Goal: Task Accomplishment & Management: Manage account settings

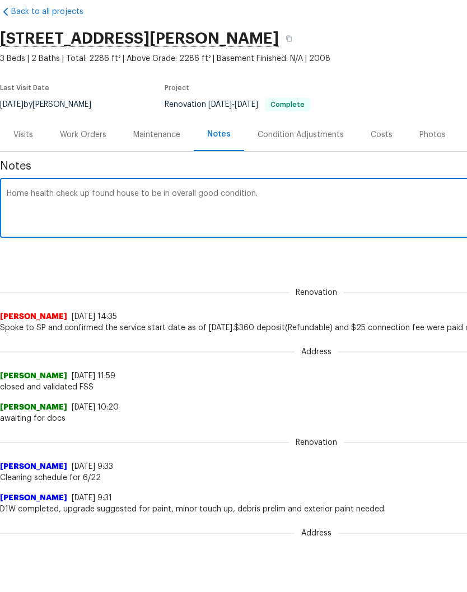
click at [90, 162] on div "Work Orders" at bounding box center [83, 160] width 46 height 11
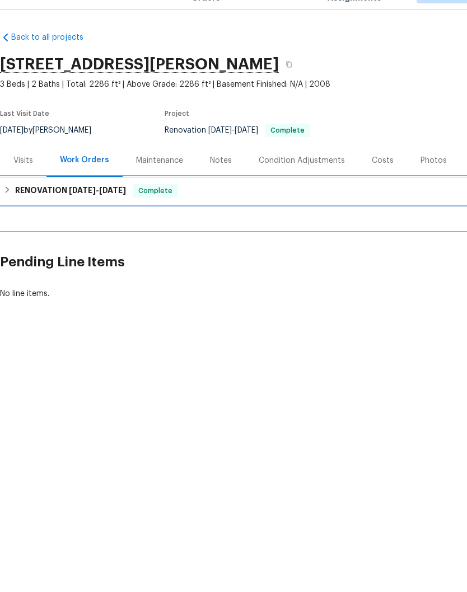
click at [82, 210] on h6 "RENOVATION 6/18/25 - 6/24/25" at bounding box center [70, 216] width 111 height 13
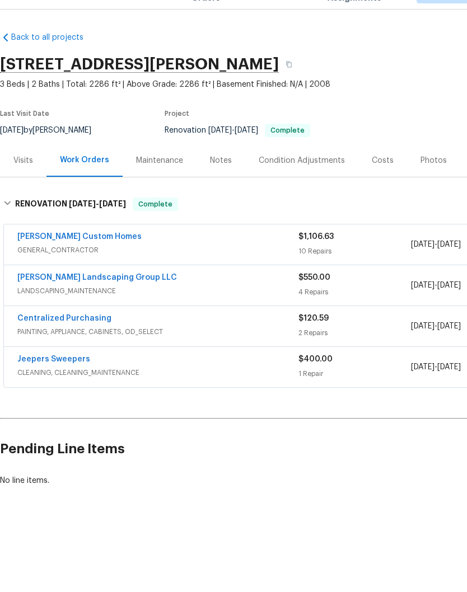
click at [92, 259] on link "Rappa Custom Homes" at bounding box center [79, 263] width 124 height 8
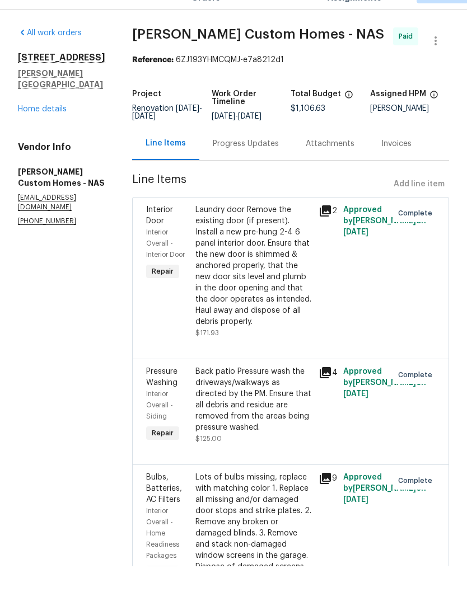
click at [60, 131] on link "Home details" at bounding box center [42, 135] width 49 height 8
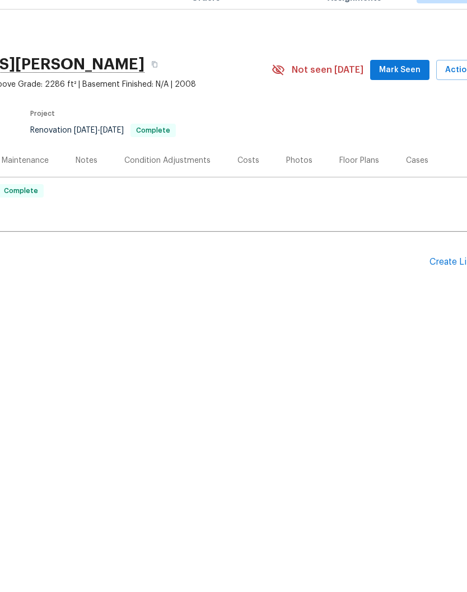
scroll to position [0, 135]
click at [442, 283] on div "Create Line Item" at bounding box center [462, 288] width 69 height 11
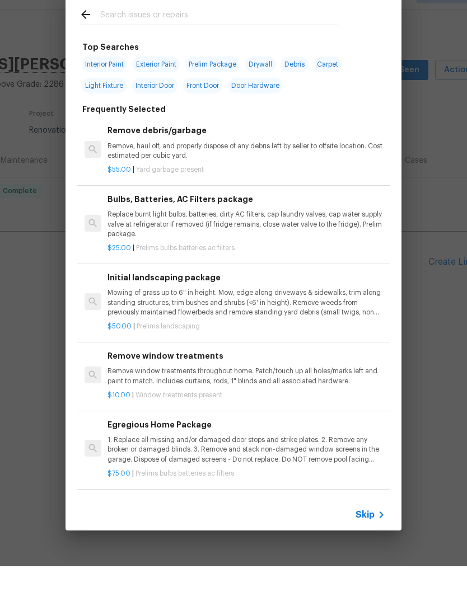
click at [179, 34] on input "text" at bounding box center [218, 42] width 237 height 17
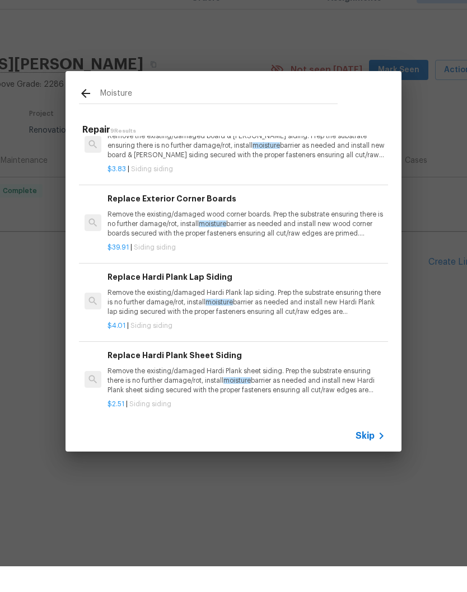
scroll to position [422, 0]
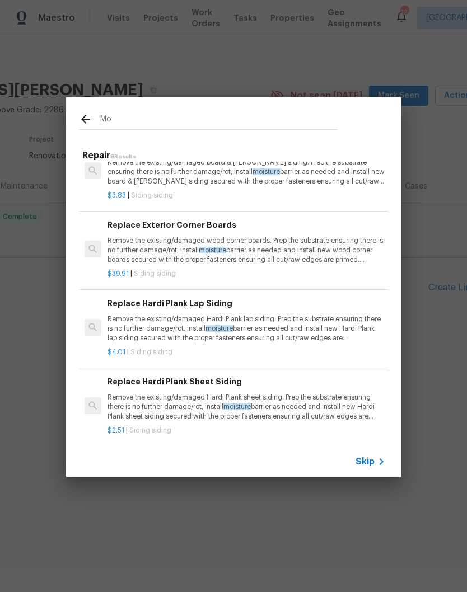
type input "M"
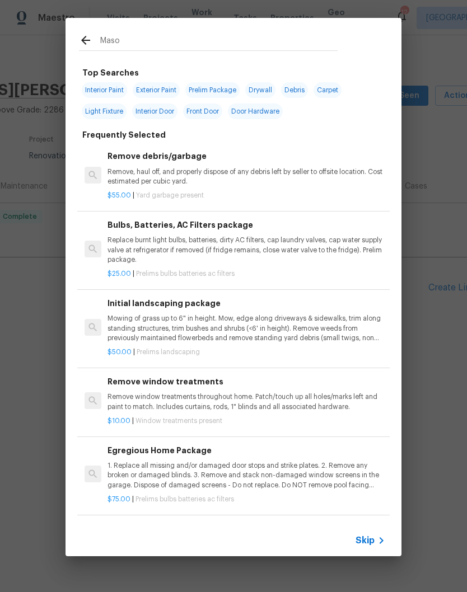
type input "Mason"
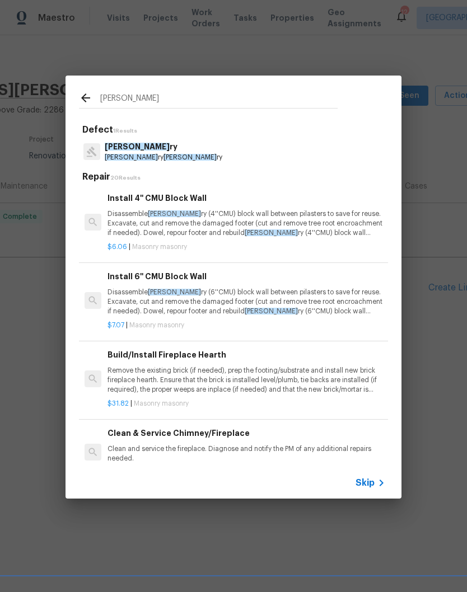
click at [156, 158] on p "Mason ry mason ry" at bounding box center [164, 158] width 118 height 10
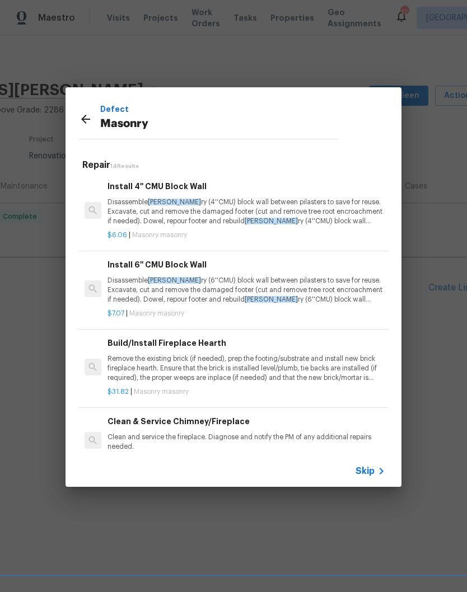
click at [92, 122] on icon at bounding box center [85, 119] width 13 height 13
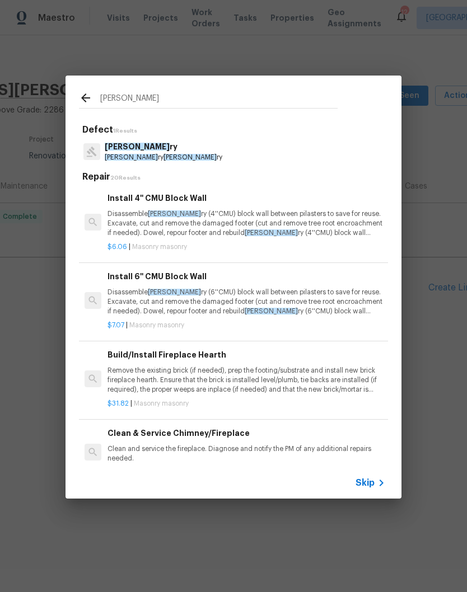
click at [157, 98] on input "Mason" at bounding box center [218, 99] width 237 height 17
type input "M"
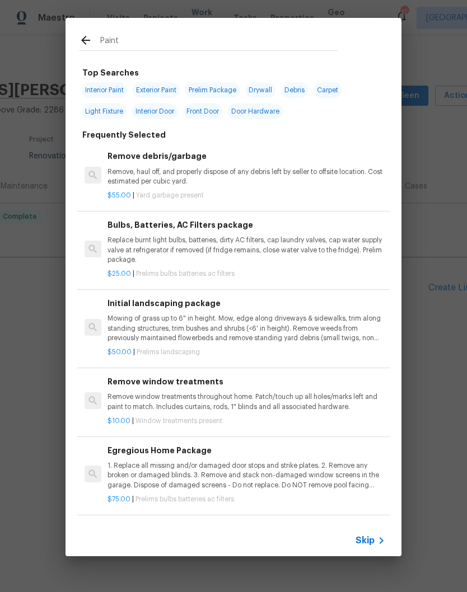
type input "Paint"
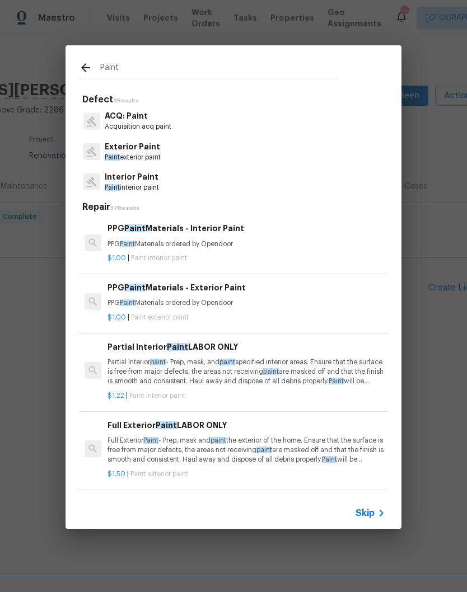
click at [147, 177] on p "Interior Paint" at bounding box center [132, 177] width 54 height 12
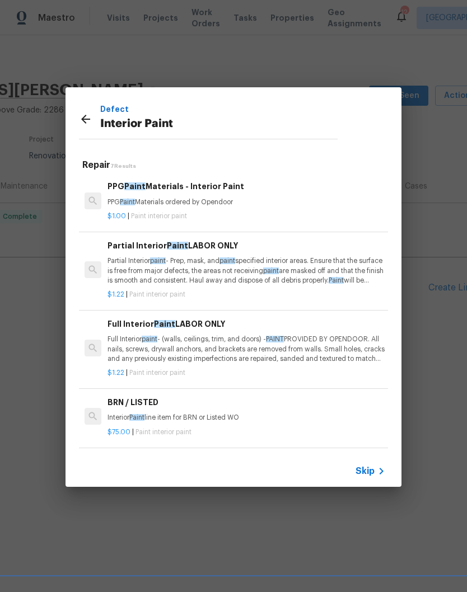
click at [208, 198] on p "PPG Paint Materials ordered by Opendoor" at bounding box center [246, 203] width 278 height 10
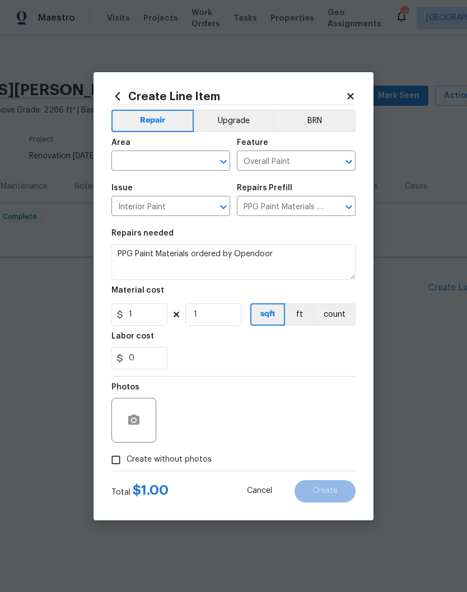
click at [203, 158] on icon "Clear" at bounding box center [208, 161] width 11 height 11
click at [143, 187] on li "Garage" at bounding box center [170, 186] width 119 height 18
type input "Garage"
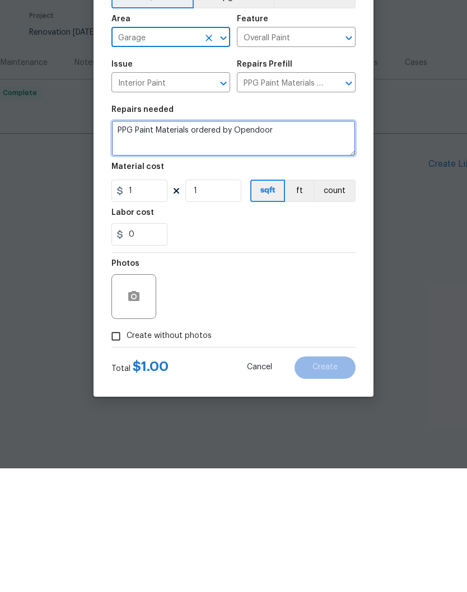
click at [292, 244] on textarea "PPG Paint Materials ordered by Opendoor" at bounding box center [233, 262] width 244 height 36
type textarea "PPG"
type textarea "Clean all bio growth, tuck point cracks, and dry lock all CMU block walls"
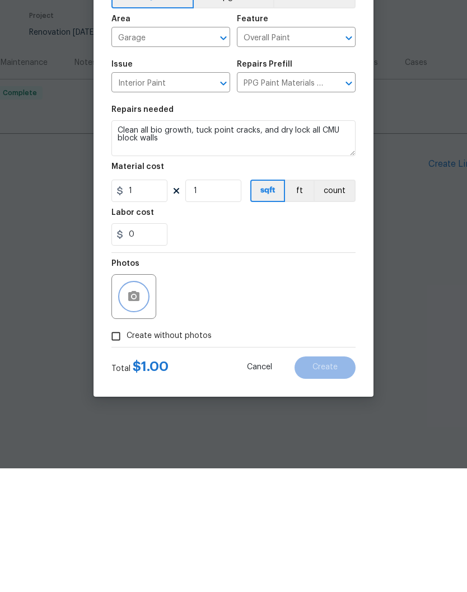
click at [141, 407] on button "button" at bounding box center [133, 420] width 27 height 27
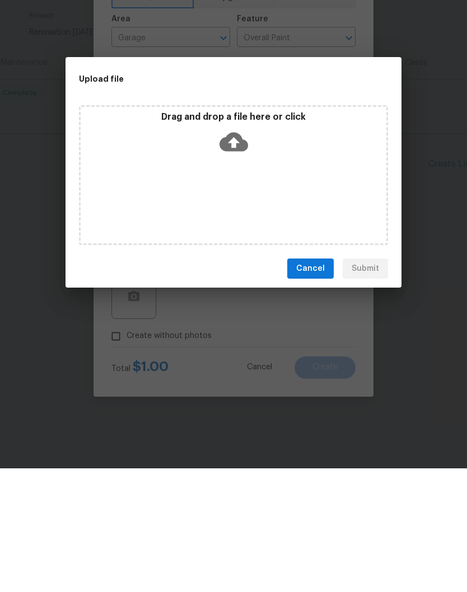
scroll to position [1, 0]
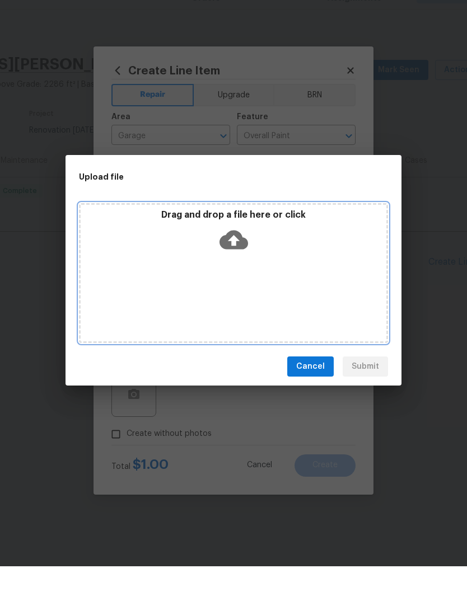
click at [278, 262] on div "Drag and drop a file here or click" at bounding box center [233, 299] width 309 height 140
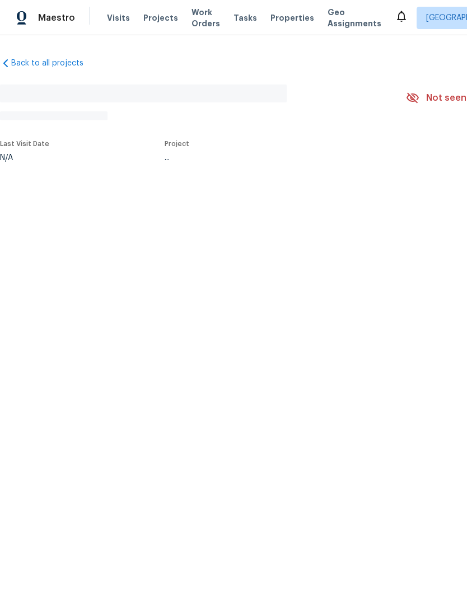
scroll to position [26, 0]
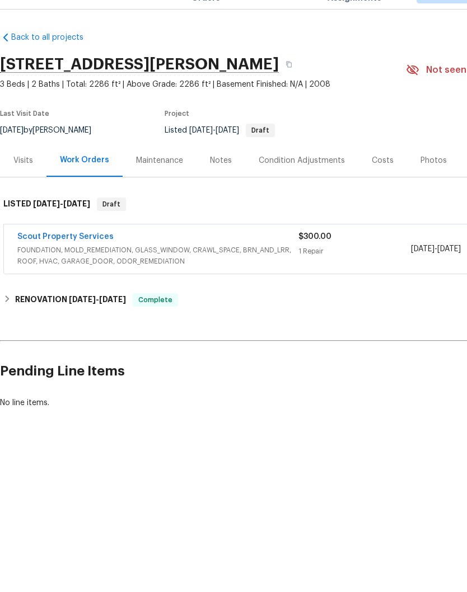
click at [95, 259] on link "Scout Property Services" at bounding box center [65, 263] width 96 height 8
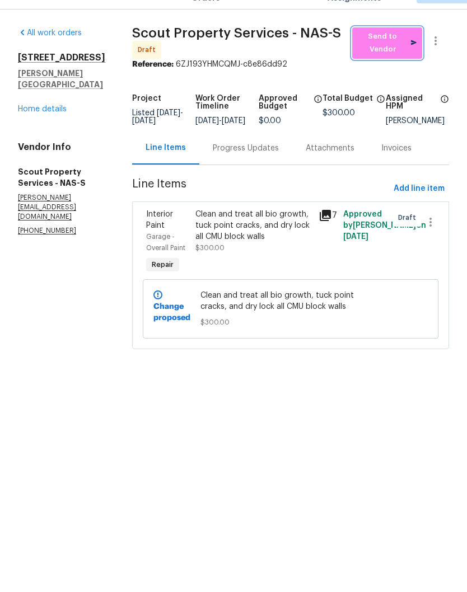
click at [382, 56] on span "Send to Vendor" at bounding box center [387, 69] width 59 height 26
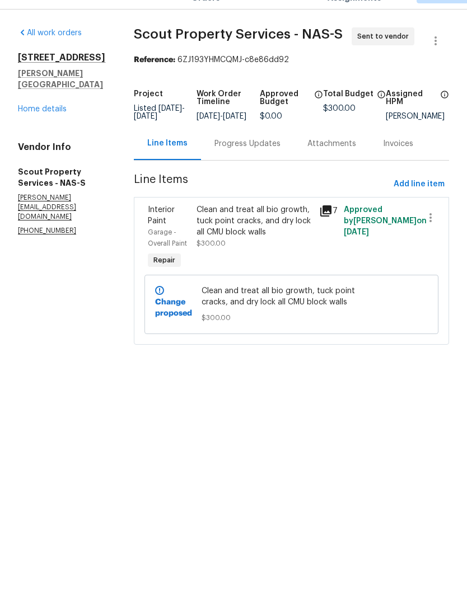
click at [259, 164] on div "Progress Updates" at bounding box center [247, 169] width 66 height 11
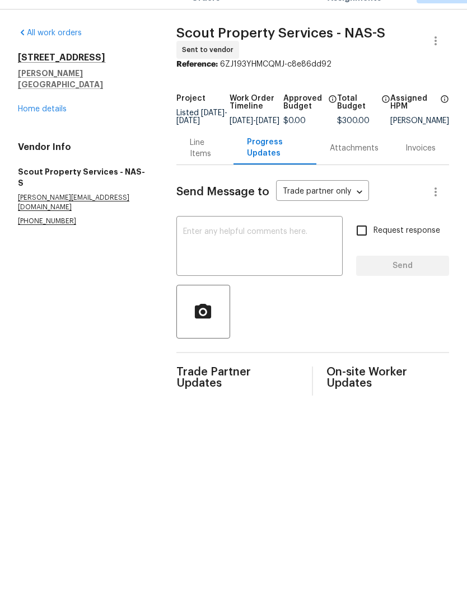
click at [235, 254] on textarea at bounding box center [259, 273] width 153 height 39
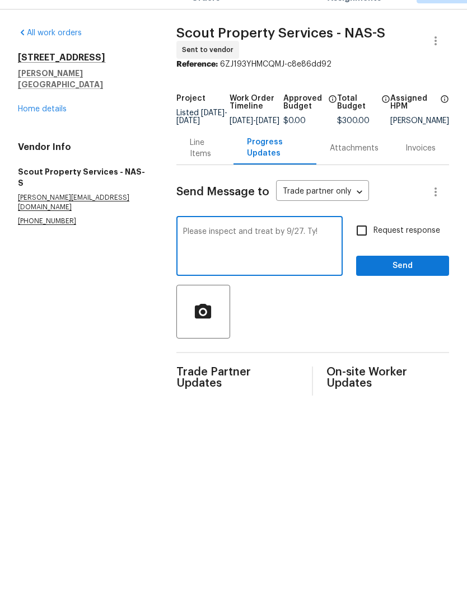
type textarea "Please inspect and treat by 9/27. Ty!"
click at [407, 285] on span "Send" at bounding box center [402, 292] width 75 height 14
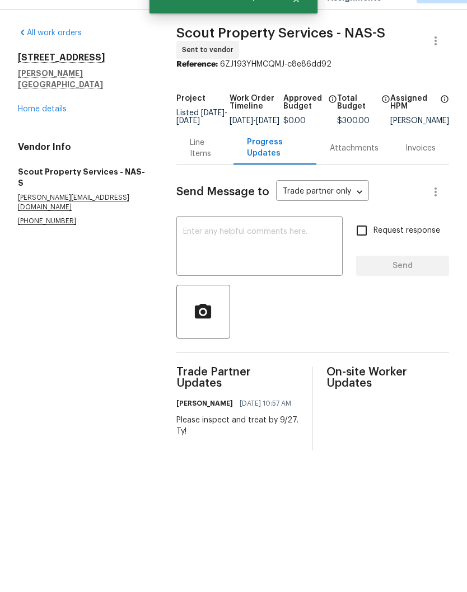
click at [60, 131] on link "Home details" at bounding box center [42, 135] width 49 height 8
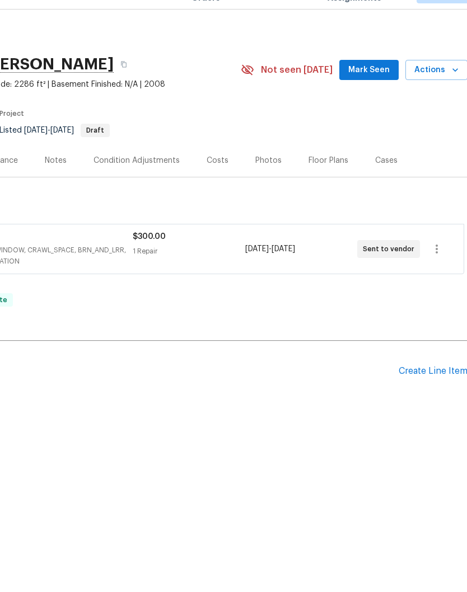
scroll to position [0, 166]
click at [372, 89] on span "Mark Seen" at bounding box center [368, 96] width 41 height 14
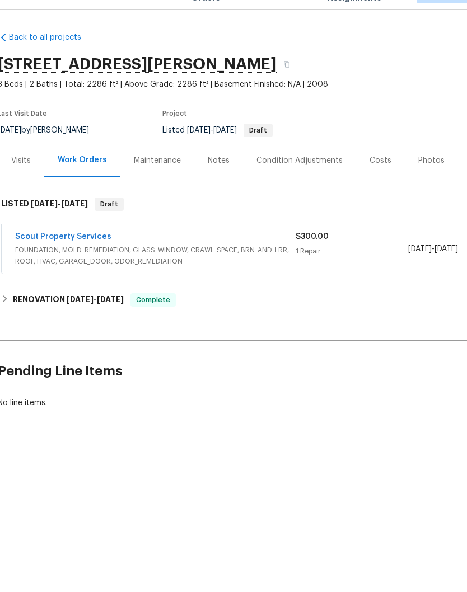
scroll to position [0, 4]
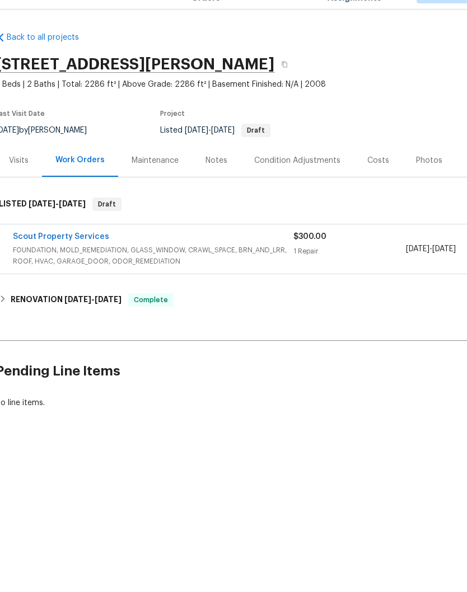
click at [221, 181] on div "Notes" at bounding box center [216, 186] width 22 height 11
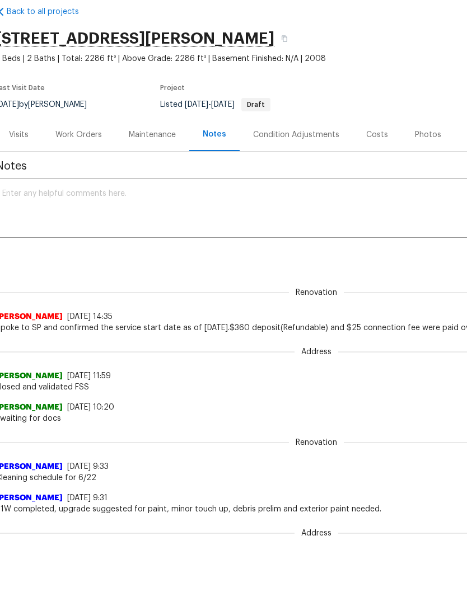
click at [171, 223] on textarea at bounding box center [311, 235] width 619 height 39
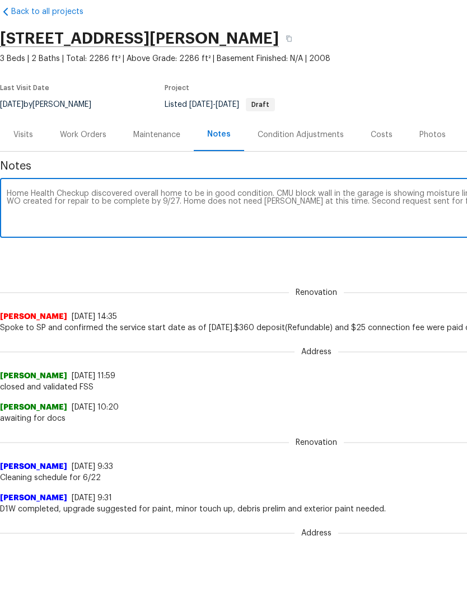
scroll to position [0, 166]
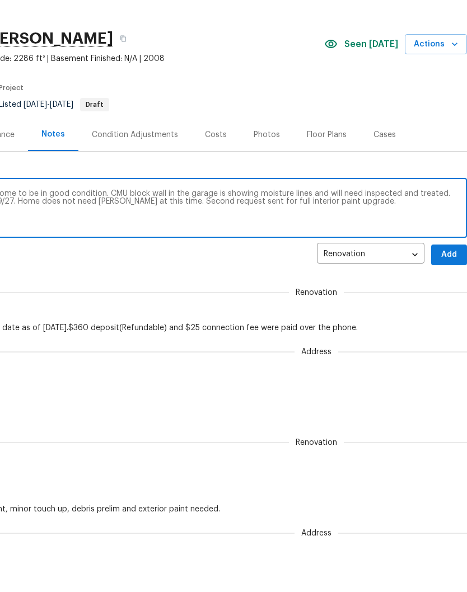
click at [185, 227] on textarea "Home Health Checkup discovered overall home to be in good condition. CMU block …" at bounding box center [150, 235] width 619 height 39
click at [399, 235] on textarea "Home Health Checkup discovered overall home to be in good condition. CMU block …" at bounding box center [150, 235] width 619 height 39
type textarea "Home Health Checkup discovered overall home to be in good condition. CMU block …"
click at [448, 280] on span "Add" at bounding box center [449, 281] width 18 height 14
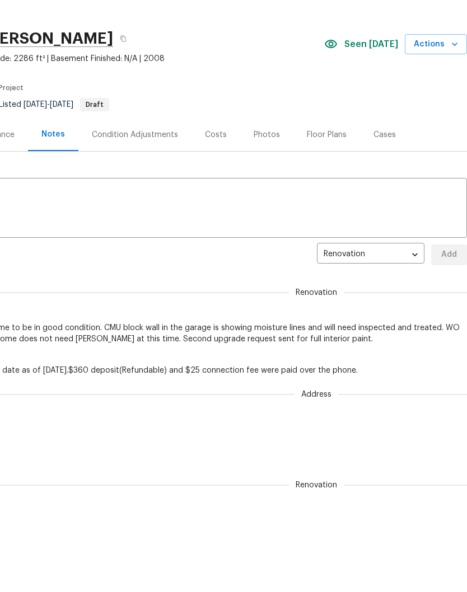
click at [101, 222] on textarea at bounding box center [150, 235] width 619 height 39
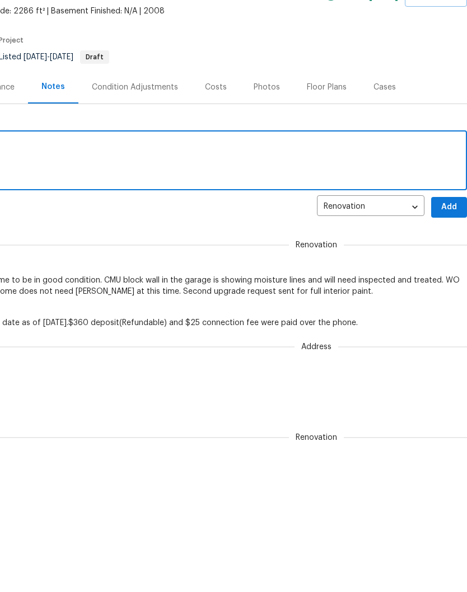
scroll to position [0, 0]
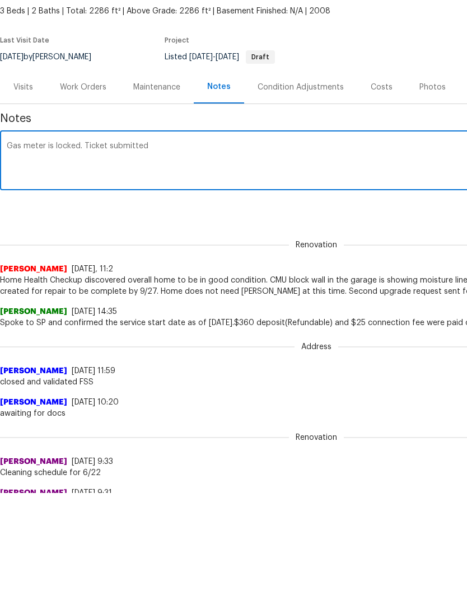
click at [92, 216] on textarea "Gas meter is locked. Ticket submitted" at bounding box center [316, 235] width 619 height 39
click at [80, 216] on textarea "Gas meter is locked. Ticket submitted" at bounding box center [316, 235] width 619 height 39
click at [131, 216] on textarea "Gas meter is locked. Utility Ticket submitted" at bounding box center [316, 235] width 619 height 39
click at [186, 216] on textarea "Gas meter is locked. Utility tucket submitted" at bounding box center [316, 235] width 619 height 39
click at [112, 216] on textarea "Gas meter is locked. Utility tucket submitted" at bounding box center [316, 235] width 619 height 39
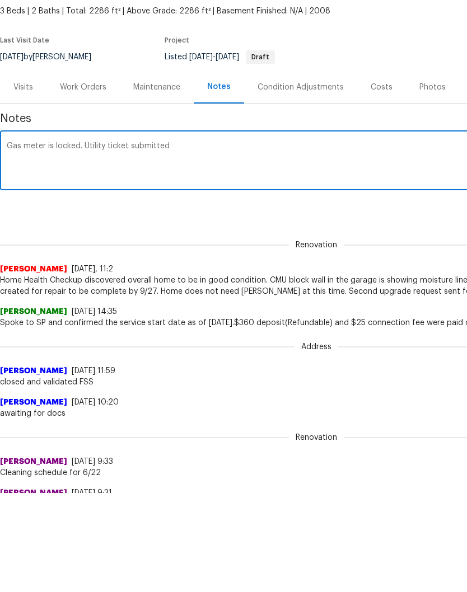
click at [200, 216] on textarea "Gas meter is locked. Utility ticket submitted" at bounding box center [316, 235] width 619 height 39
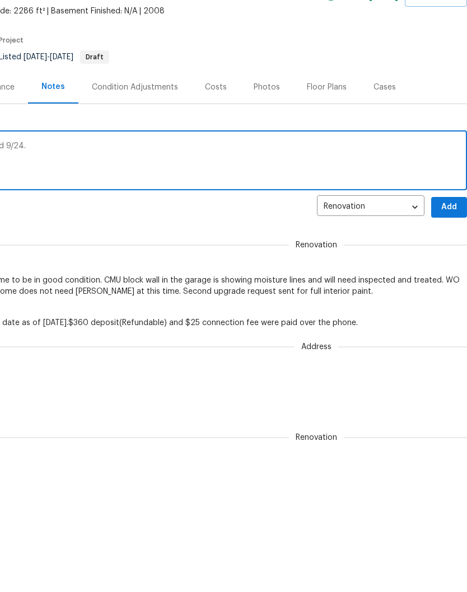
scroll to position [0, 166]
type textarea "Gas meter is locked. Utility ticket submitted 9/24."
click at [448, 274] on span "Add" at bounding box center [449, 281] width 18 height 14
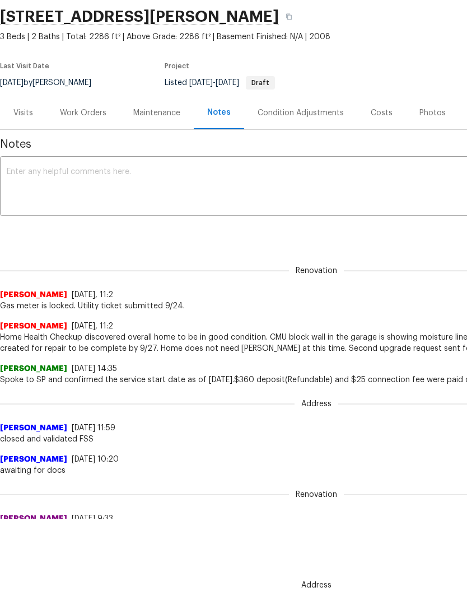
scroll to position [0, 0]
click at [69, 172] on textarea at bounding box center [316, 187] width 619 height 39
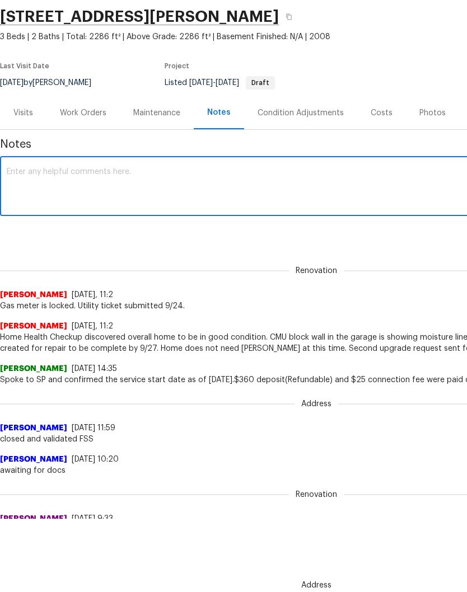
click at [58, 177] on textarea at bounding box center [316, 187] width 619 height 39
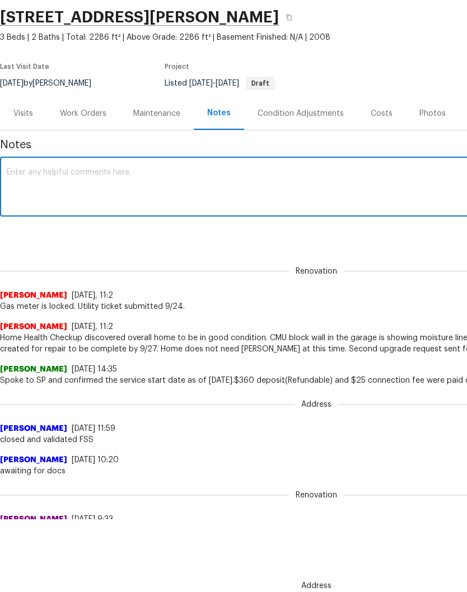
paste textarea "UTL-78108"
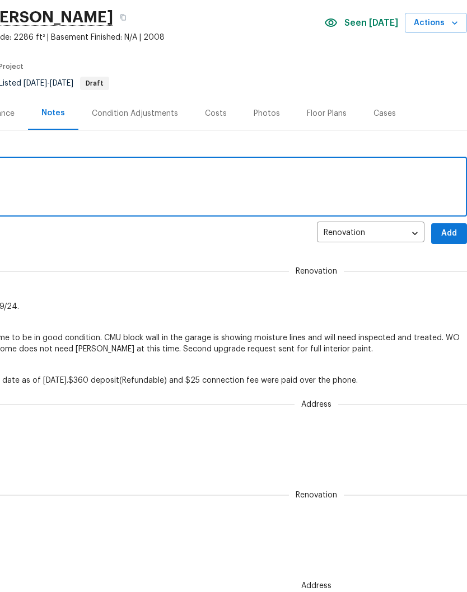
scroll to position [0, 166]
type textarea "UTL-78108"
click at [451, 232] on span "Add" at bounding box center [449, 234] width 18 height 14
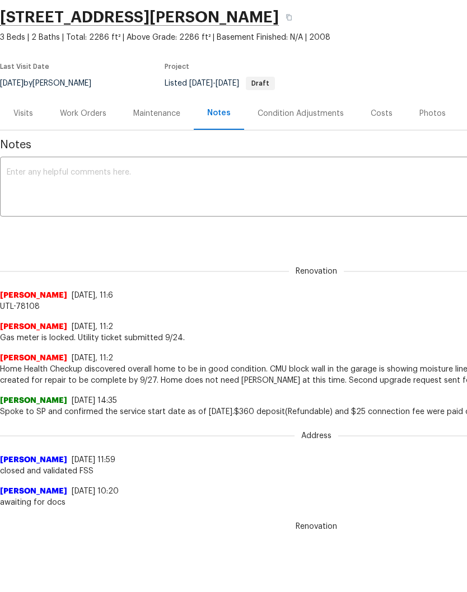
scroll to position [73, 0]
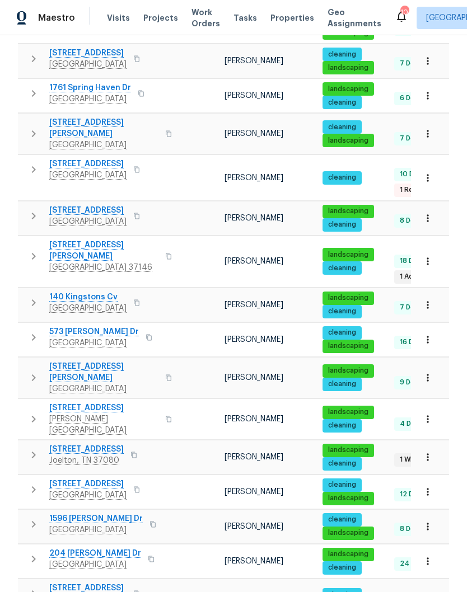
scroll to position [241, 0]
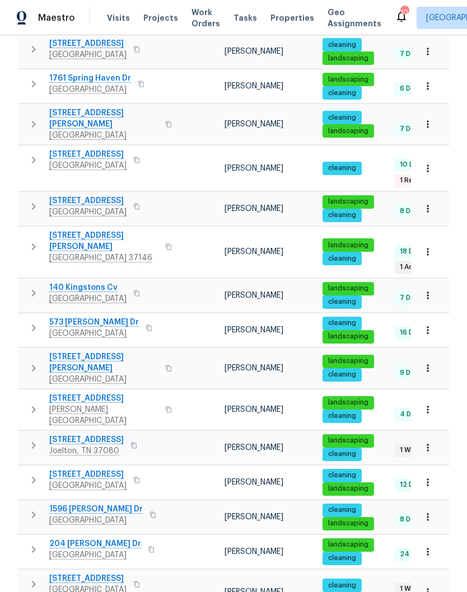
click at [425, 404] on icon "button" at bounding box center [427, 409] width 11 height 11
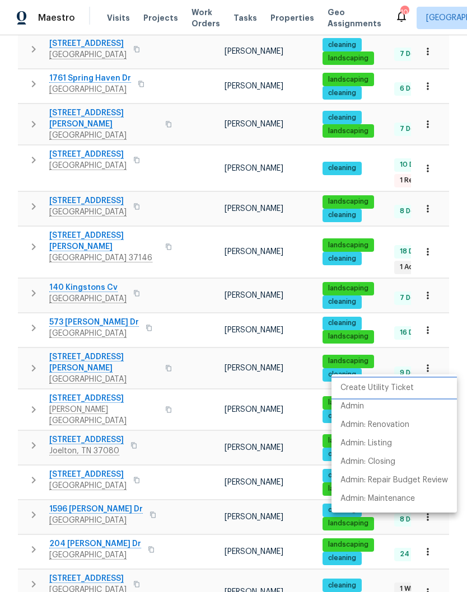
click at [389, 392] on p "Create Utility Ticket" at bounding box center [376, 388] width 73 height 12
click at [183, 139] on div at bounding box center [233, 296] width 467 height 592
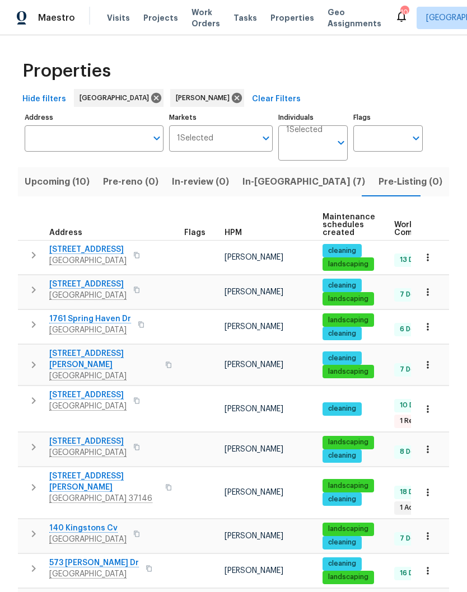
scroll to position [0, 0]
click at [256, 174] on span "In-reno (7)" at bounding box center [303, 182] width 123 height 16
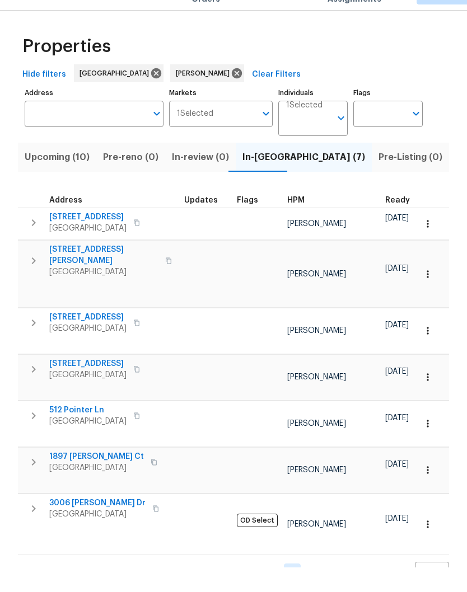
scroll to position [25, 0]
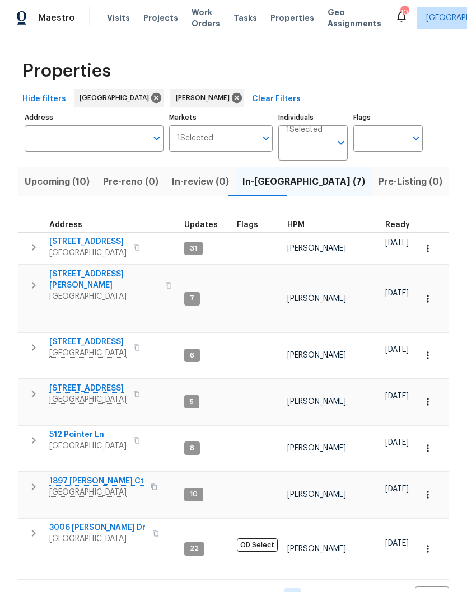
click at [96, 476] on span "1897 [PERSON_NAME] Ct" at bounding box center [96, 481] width 95 height 11
click at [120, 383] on span "843 Cherry Blossom Ln" at bounding box center [87, 388] width 77 height 11
click at [107, 383] on span "843 Cherry Blossom Ln" at bounding box center [87, 388] width 77 height 11
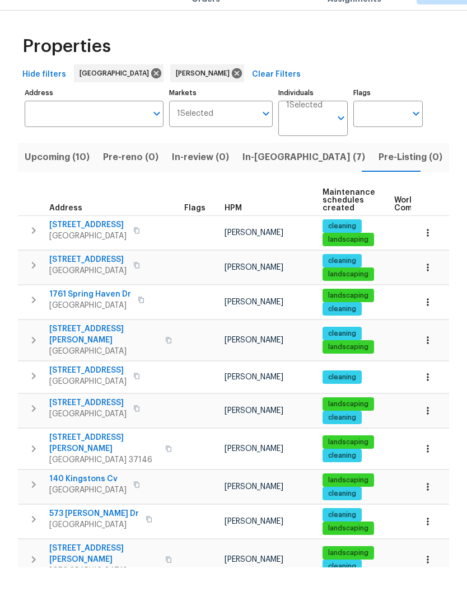
scroll to position [25, 0]
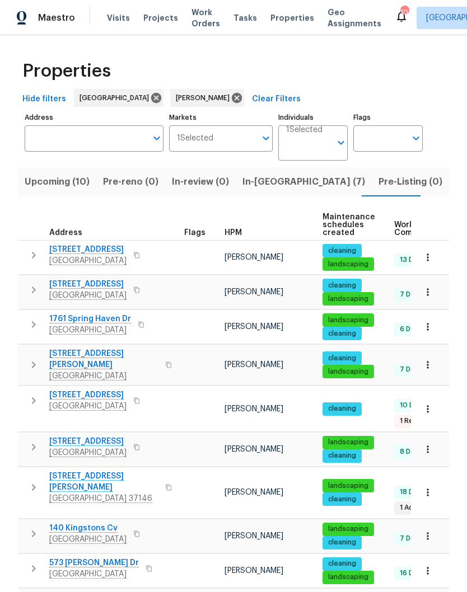
click at [432, 487] on icon "button" at bounding box center [427, 492] width 11 height 11
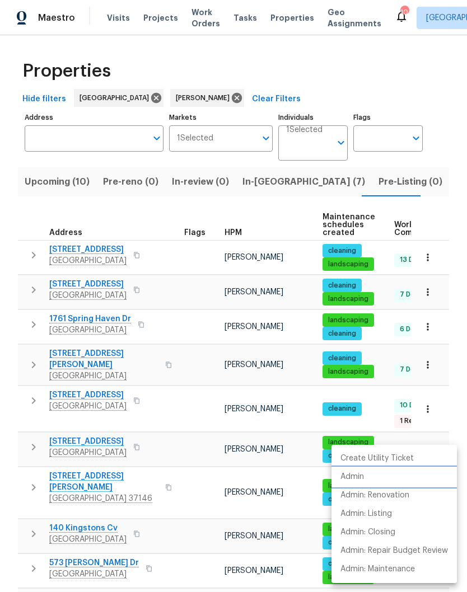
click at [366, 477] on li "Admin" at bounding box center [393, 477] width 125 height 18
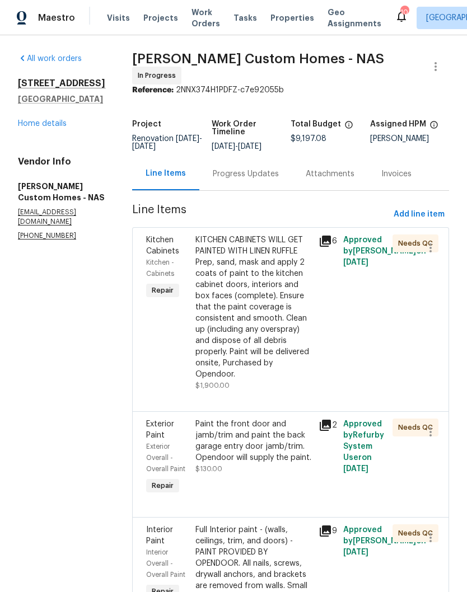
scroll to position [-40, 0]
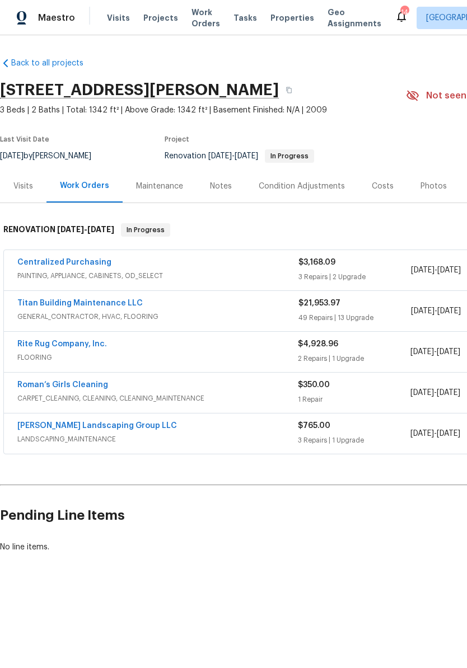
click at [130, 306] on link "Titan Building Maintenance LLC" at bounding box center [79, 304] width 125 height 8
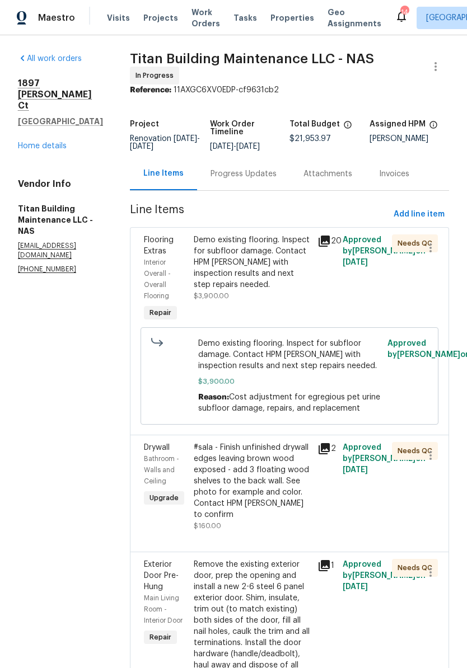
click at [253, 172] on div "Progress Updates" at bounding box center [243, 174] width 66 height 11
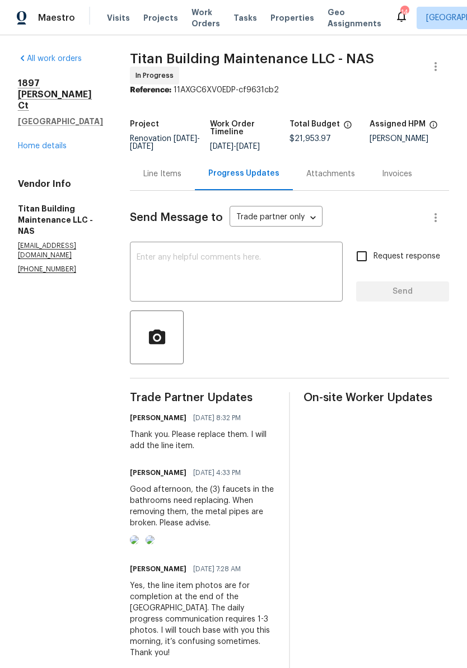
click at [154, 172] on div "Line Items" at bounding box center [162, 174] width 38 height 11
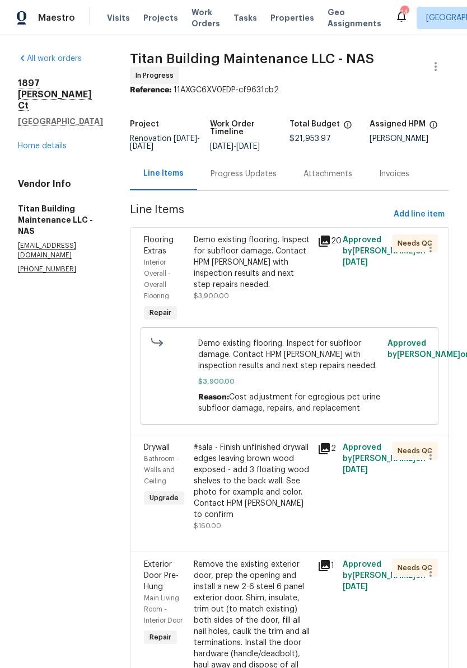
click at [277, 452] on div "#sala - Finish unfinished drywall edges leaving brown wood exposed - add 3 floa…" at bounding box center [253, 481] width 118 height 78
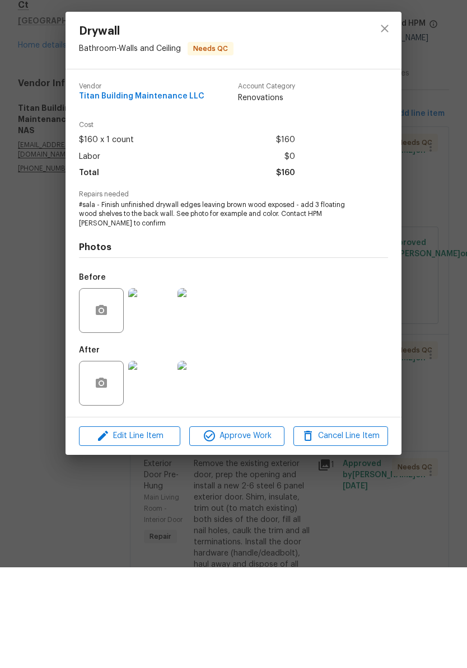
click at [164, 462] on img at bounding box center [150, 484] width 45 height 45
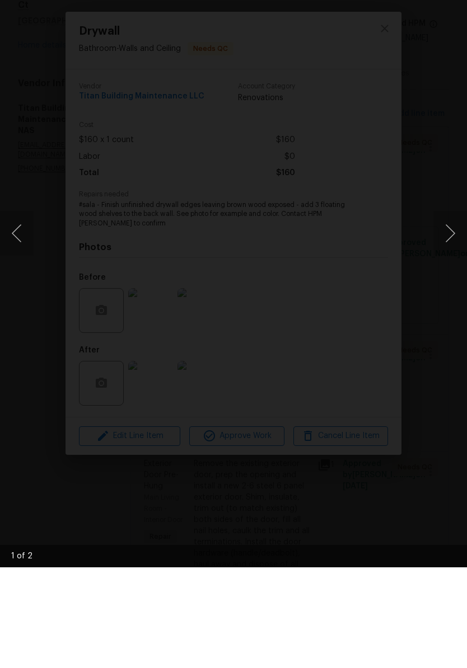
click at [448, 312] on button "Next image" at bounding box center [450, 334] width 34 height 45
click at [449, 312] on button "Next image" at bounding box center [450, 334] width 34 height 45
click at [434, 13] on div "Lightbox" at bounding box center [233, 334] width 467 height 668
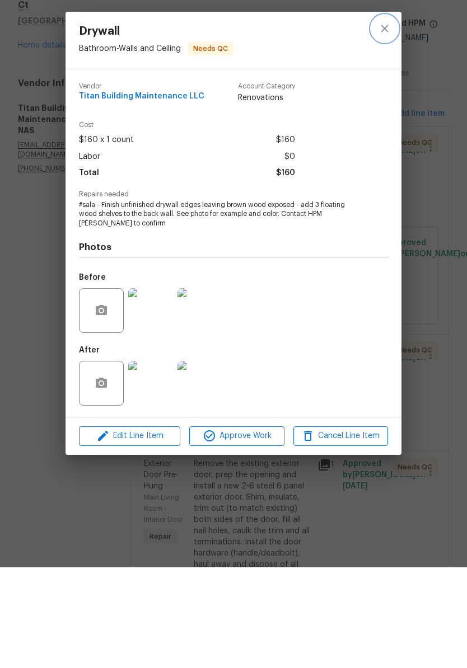
click at [386, 126] on icon "close" at bounding box center [384, 129] width 7 height 7
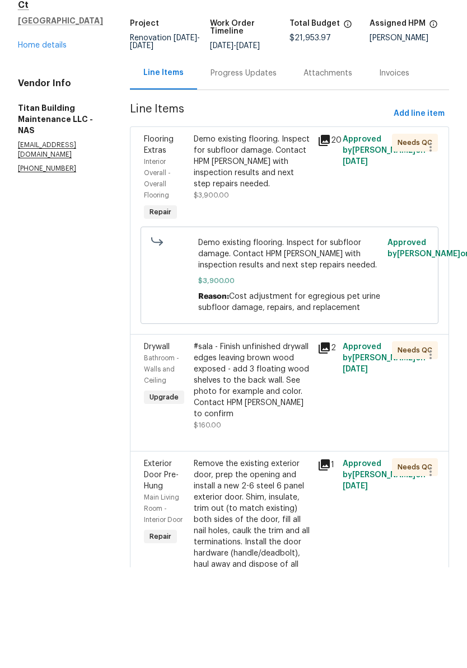
click at [236, 169] on div "Progress Updates" at bounding box center [243, 174] width 66 height 11
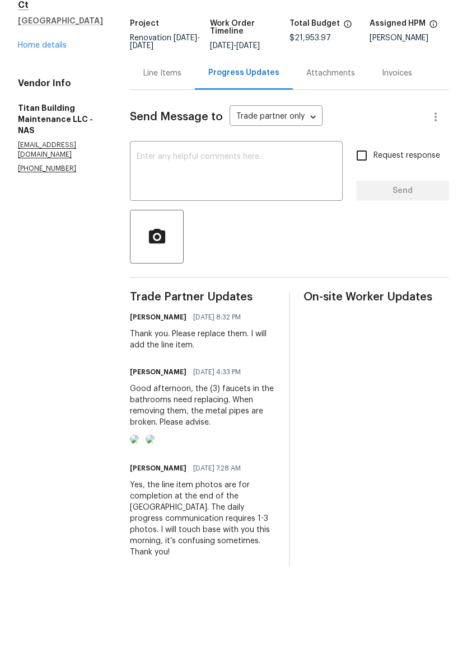
click at [30, 142] on link "Home details" at bounding box center [42, 146] width 49 height 8
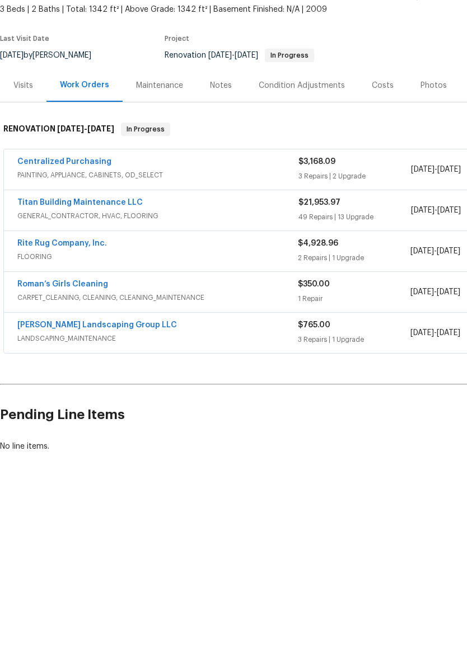
click at [105, 300] on link "Titan Building Maintenance LLC" at bounding box center [79, 304] width 125 height 8
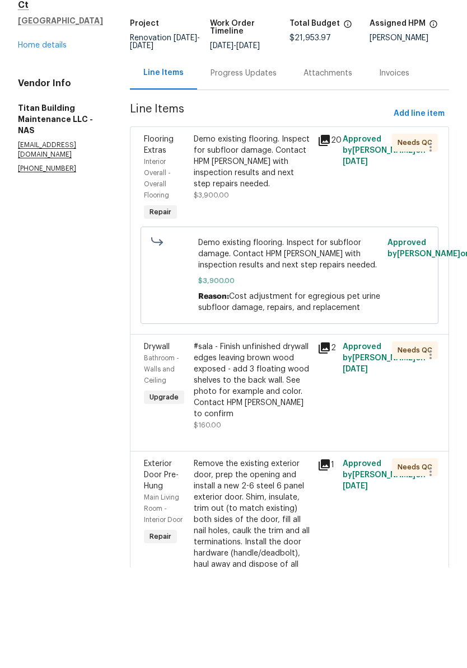
click at [226, 169] on div "Progress Updates" at bounding box center [243, 174] width 66 height 11
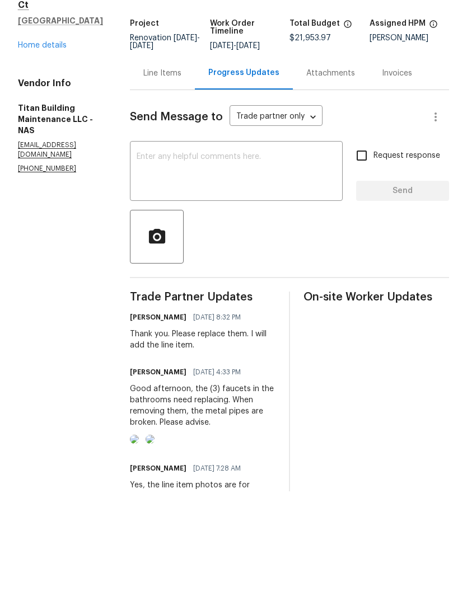
scroll to position [46, 0]
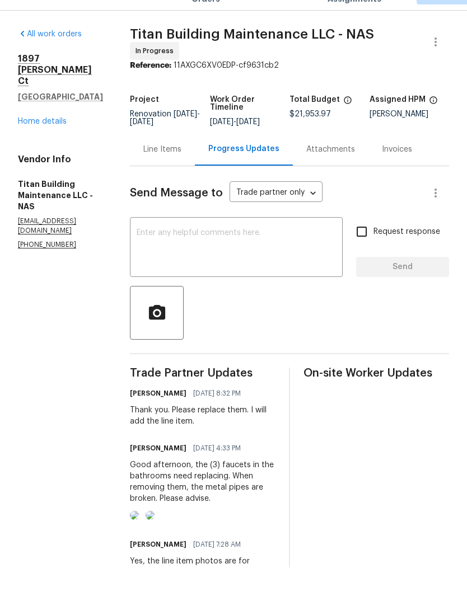
click at [161, 169] on div "Line Items" at bounding box center [162, 174] width 38 height 11
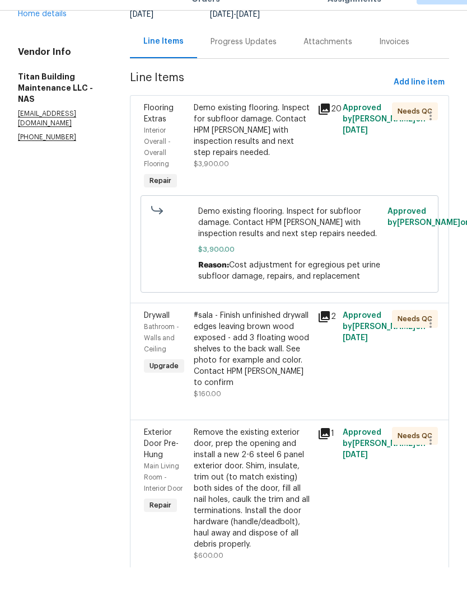
scroll to position [111, 0]
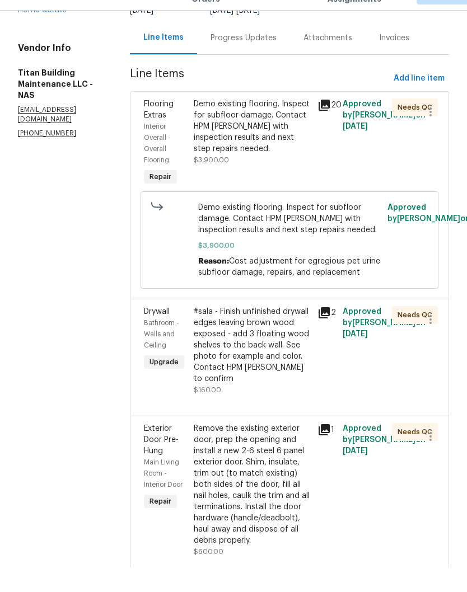
click at [261, 448] on div "Remove the existing exterior door, prep the opening and install a new 2-6 steel…" at bounding box center [253, 509] width 118 height 123
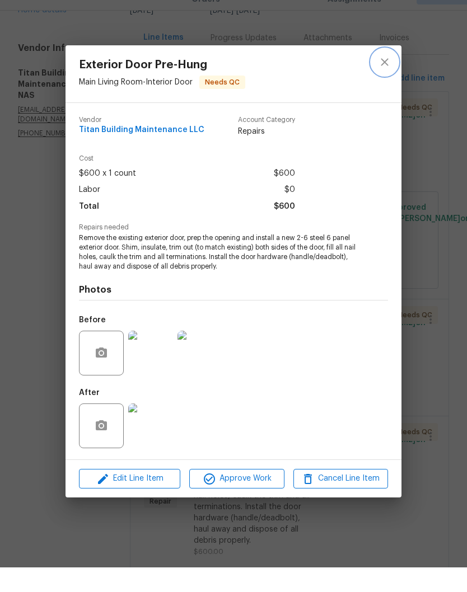
click at [385, 80] on icon "close" at bounding box center [384, 86] width 13 height 13
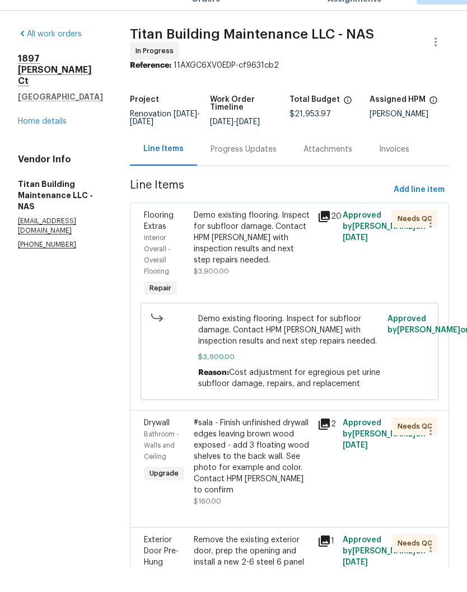
scroll to position [0, 0]
click at [243, 169] on div "Progress Updates" at bounding box center [243, 174] width 66 height 11
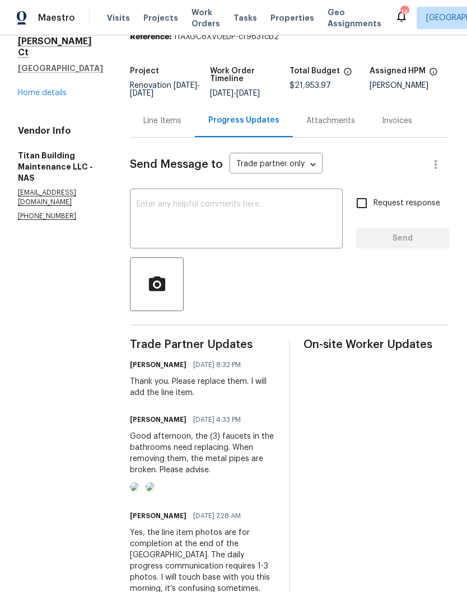
scroll to position [97, 0]
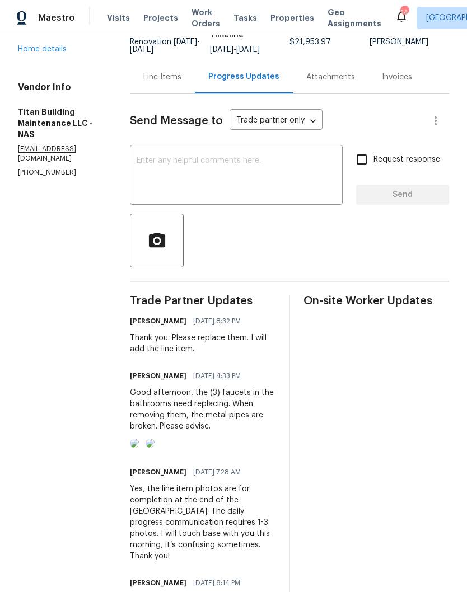
click at [155, 157] on textarea at bounding box center [236, 176] width 199 height 39
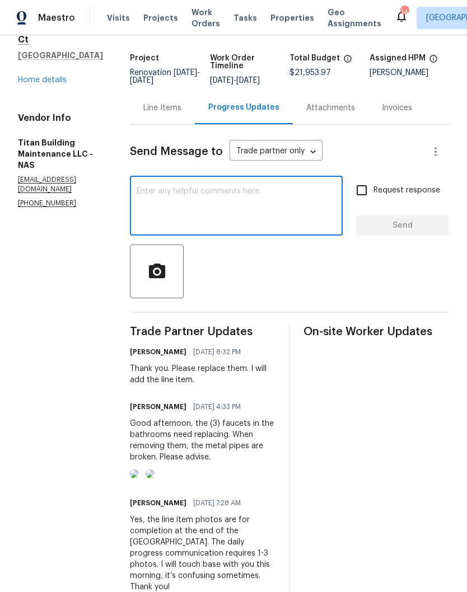
scroll to position [65, 0]
click at [58, 77] on link "Home details" at bounding box center [42, 81] width 49 height 8
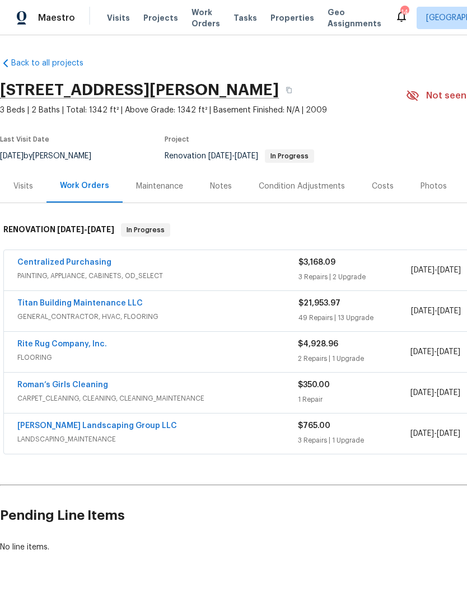
click at [112, 300] on link "Titan Building Maintenance LLC" at bounding box center [79, 304] width 125 height 8
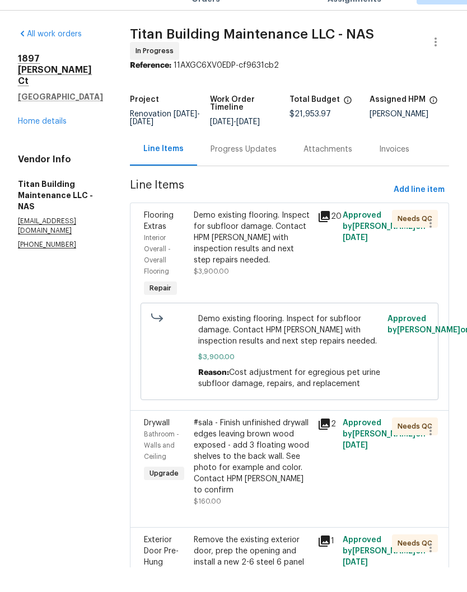
click at [283, 235] on div "Demo existing flooring. Inspect for subfloor damage. Contact HPM Cynthia with i…" at bounding box center [253, 263] width 118 height 56
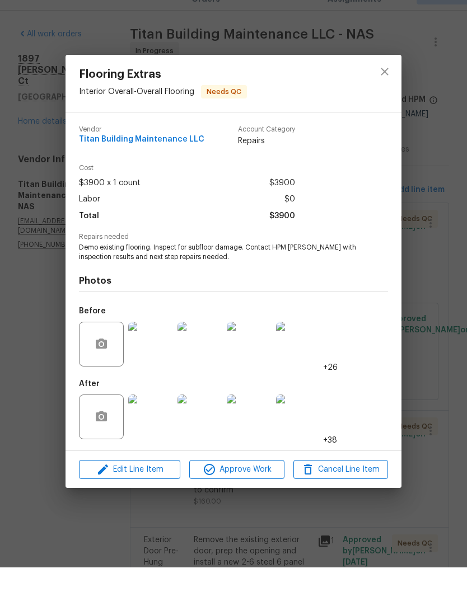
scroll to position [46, 0]
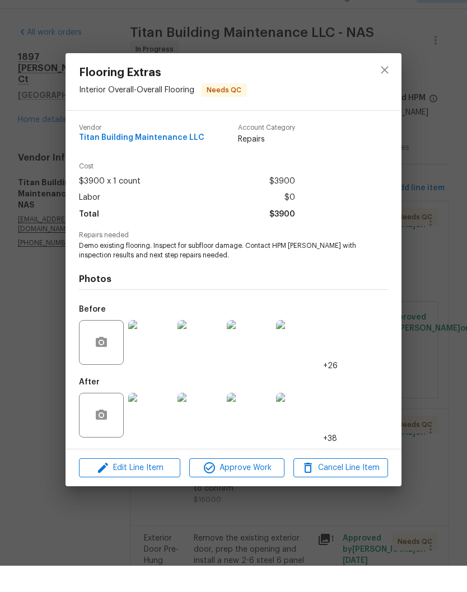
click at [163, 420] on img at bounding box center [150, 441] width 45 height 45
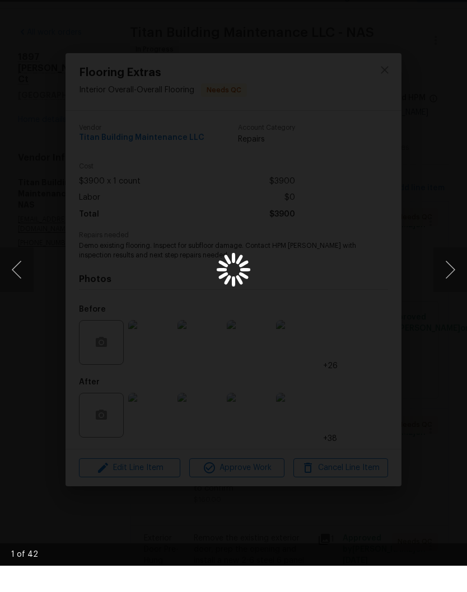
scroll to position [46, 0]
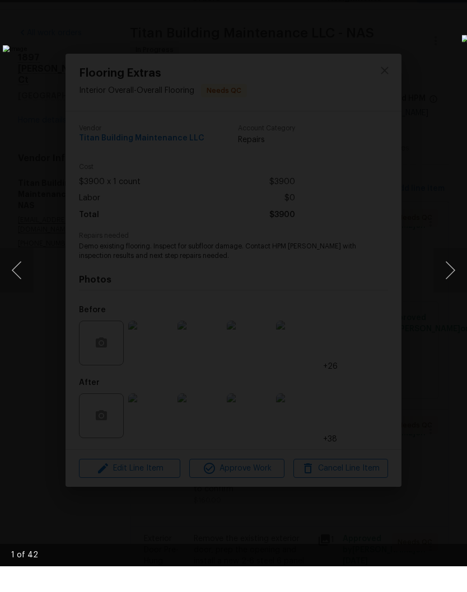
click at [447, 274] on button "Next image" at bounding box center [450, 296] width 34 height 45
click at [450, 274] on button "Next image" at bounding box center [450, 296] width 34 height 45
click at [450, 276] on button "Next image" at bounding box center [450, 296] width 34 height 45
click at [450, 274] on button "Next image" at bounding box center [450, 296] width 34 height 45
click at [452, 278] on button "Next image" at bounding box center [450, 296] width 34 height 45
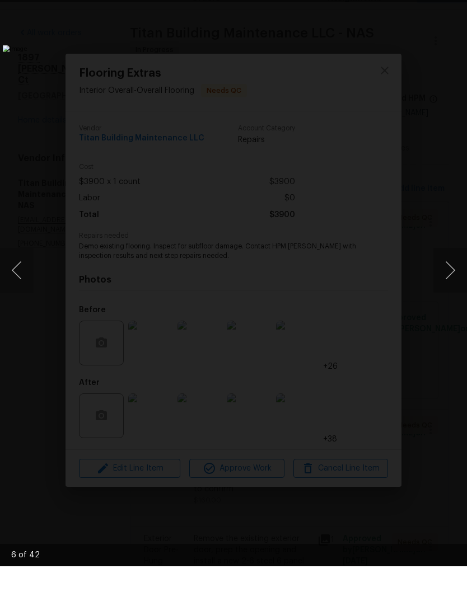
click at [450, 276] on button "Next image" at bounding box center [450, 296] width 34 height 45
click at [358, 71] on img "Lightbox" at bounding box center [180, 296] width 355 height 451
click at [462, 9] on div "Lightbox" at bounding box center [233, 296] width 467 height 592
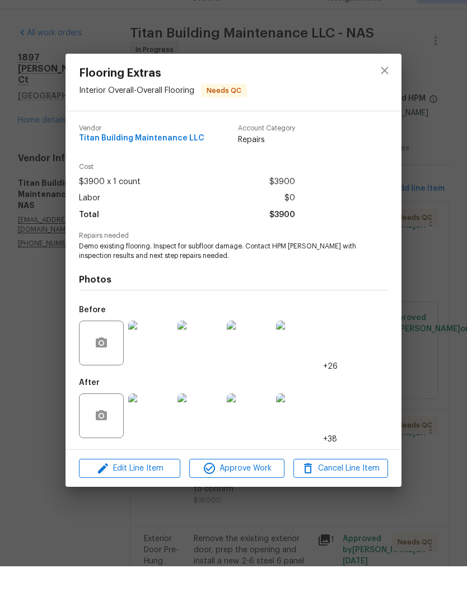
click at [455, 6] on div "Flooring Extras Interior Overall - Overall Flooring Needs QC Vendor Titan Build…" at bounding box center [233, 296] width 467 height 592
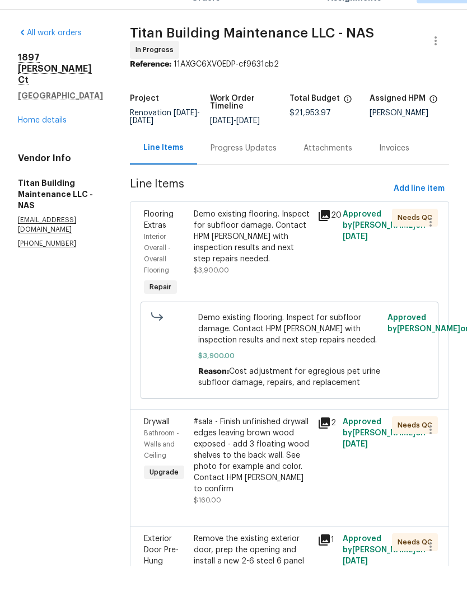
scroll to position [46, 0]
click at [255, 235] on div "Demo existing flooring. Inspect for subfloor damage. Contact HPM Cynthia with i…" at bounding box center [253, 263] width 118 height 56
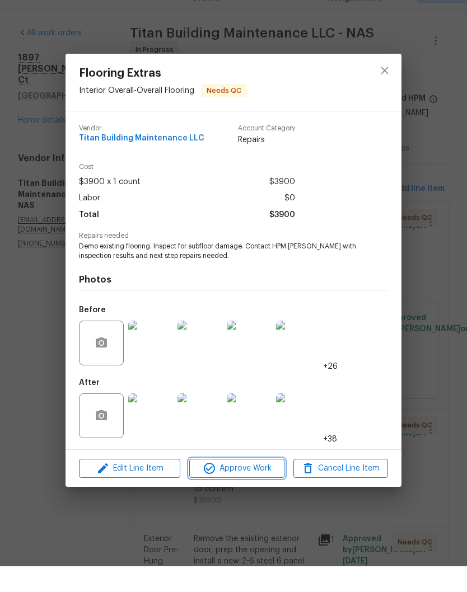
click at [249, 488] on span "Approve Work" at bounding box center [237, 495] width 88 height 14
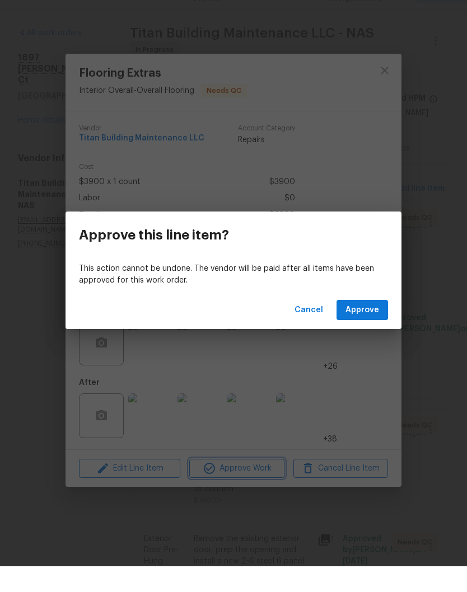
click at [377, 141] on div "Approve this line item? This action cannot be undone. The vendor will be paid a…" at bounding box center [233, 296] width 467 height 592
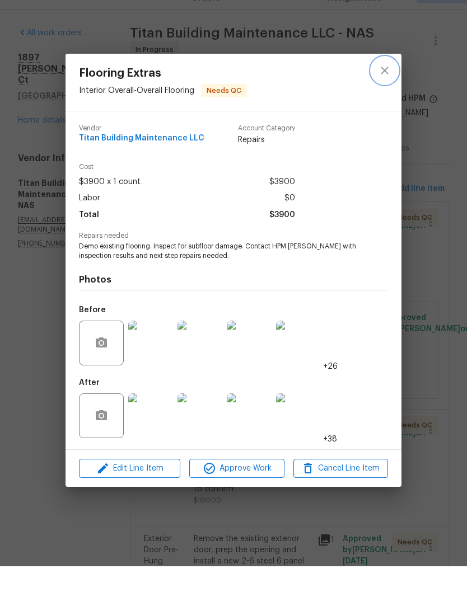
click at [389, 90] on icon "close" at bounding box center [384, 96] width 13 height 13
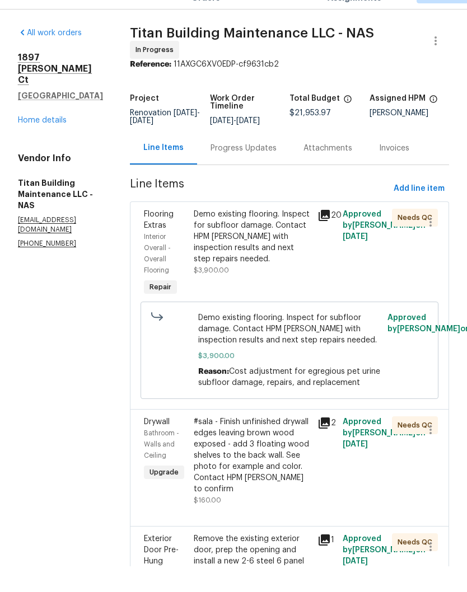
click at [232, 169] on div "Progress Updates" at bounding box center [243, 174] width 66 height 11
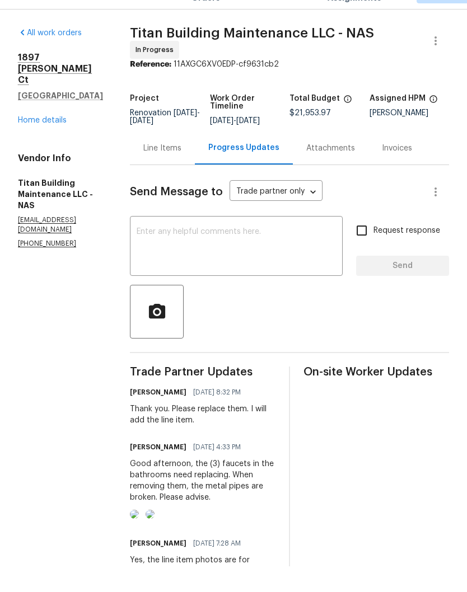
click at [165, 169] on div "Line Items" at bounding box center [162, 174] width 38 height 11
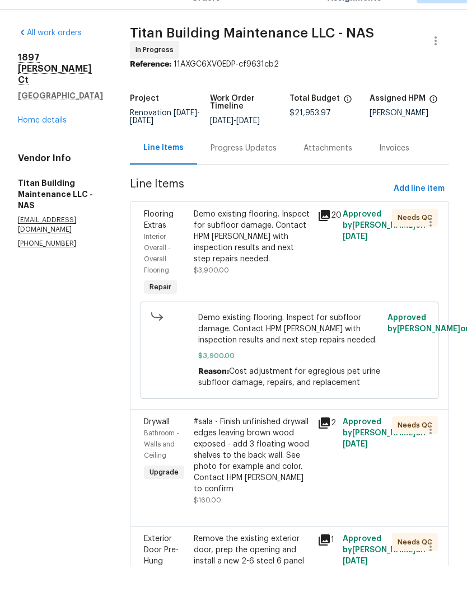
click at [270, 235] on div "Demo existing flooring. Inspect for subfloor damage. Contact HPM Cynthia with i…" at bounding box center [253, 263] width 118 height 56
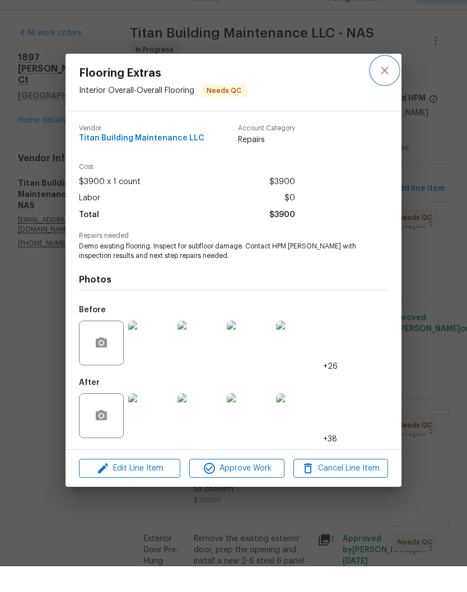
click at [383, 83] on button "close" at bounding box center [384, 96] width 27 height 27
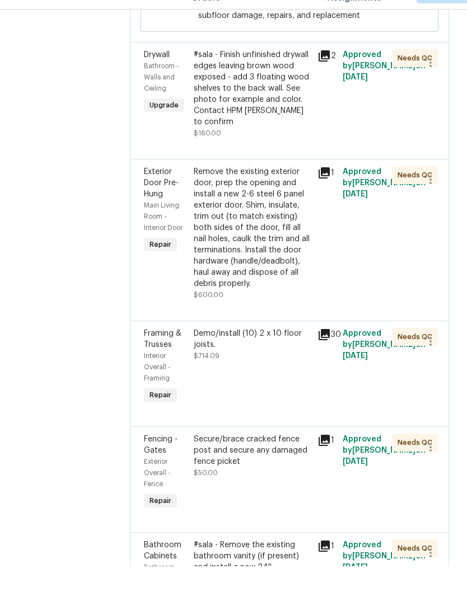
scroll to position [368, 0]
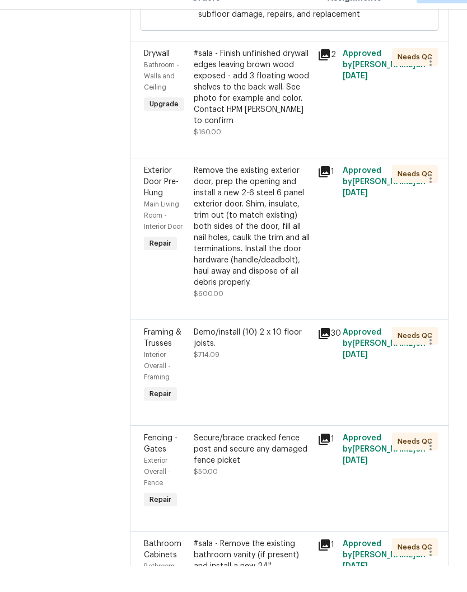
click at [245, 191] on div "Remove the existing exterior door, prep the opening and install a new 2-6 steel…" at bounding box center [253, 252] width 118 height 123
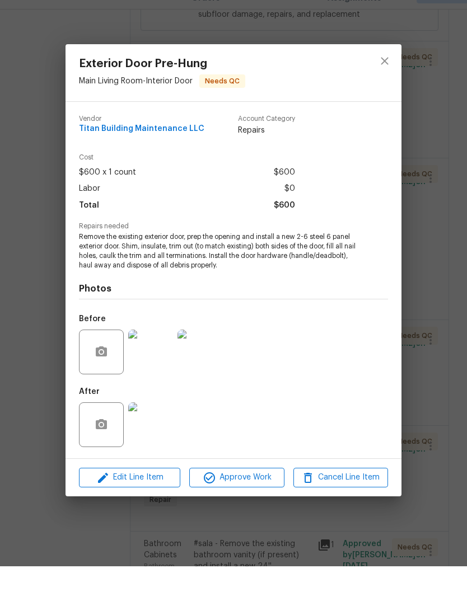
click at [154, 434] on img at bounding box center [150, 450] width 45 height 45
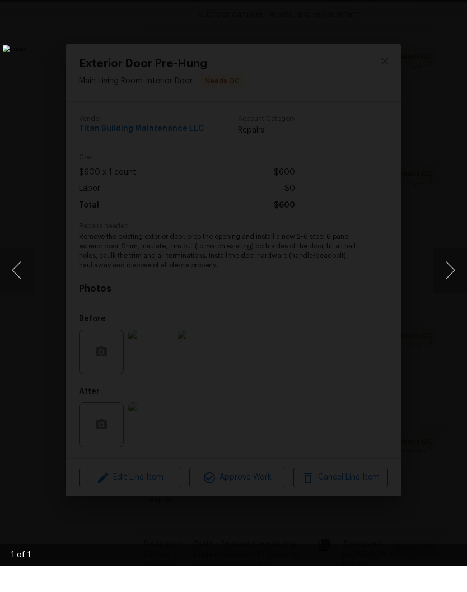
click at [358, 71] on img "Lightbox" at bounding box center [180, 296] width 355 height 451
click at [403, 1] on li "Lightbox" at bounding box center [400, 14] width 22 height 28
click at [358, 71] on img "Lightbox" at bounding box center [180, 296] width 355 height 451
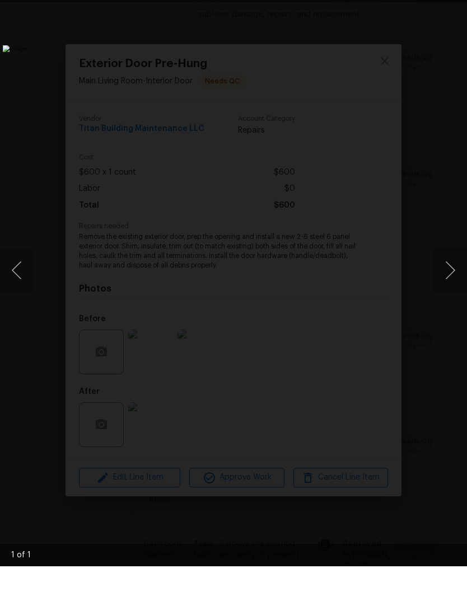
click at [358, 71] on img "Lightbox" at bounding box center [180, 296] width 355 height 451
click at [405, 1] on li "Lightbox" at bounding box center [400, 14] width 22 height 28
click at [460, 3] on div "Lightbox" at bounding box center [233, 296] width 467 height 592
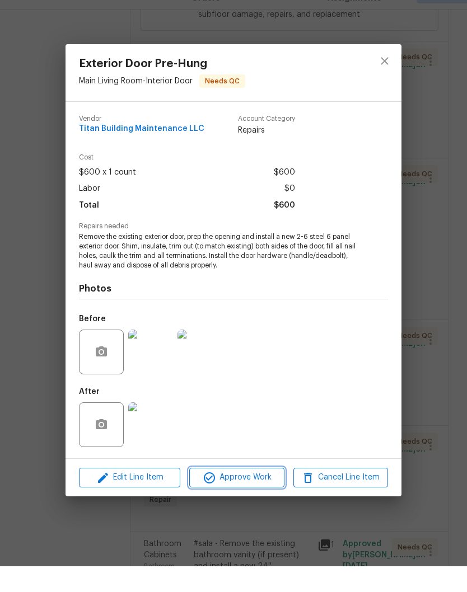
click at [248, 497] on span "Approve Work" at bounding box center [237, 504] width 88 height 14
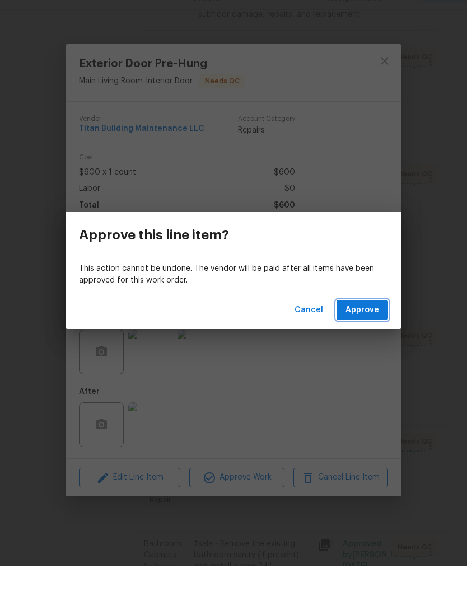
click at [364, 329] on span "Approve" at bounding box center [362, 336] width 34 height 14
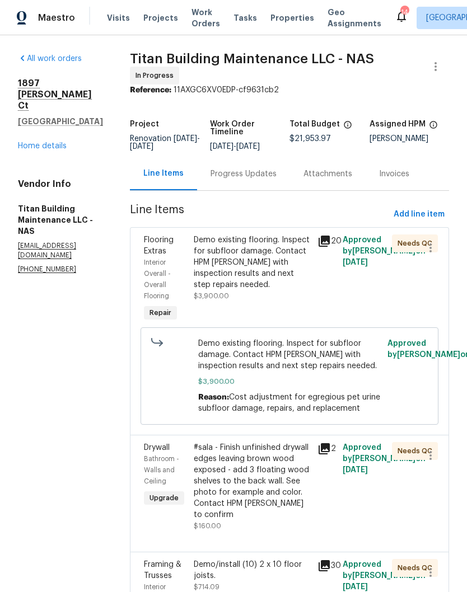
scroll to position [0, 0]
click at [61, 148] on link "Home details" at bounding box center [42, 146] width 49 height 8
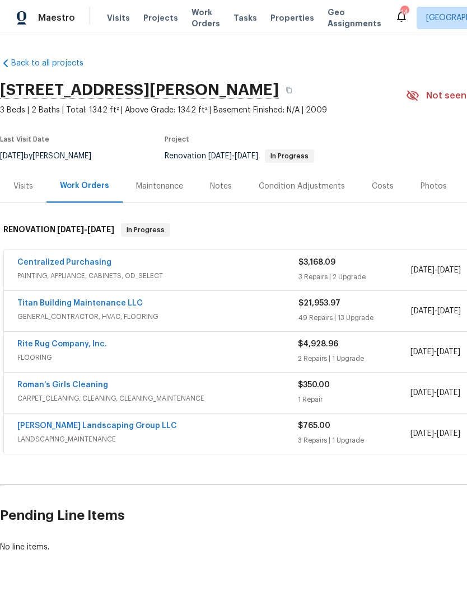
click at [119, 20] on span "Visits" at bounding box center [118, 17] width 23 height 11
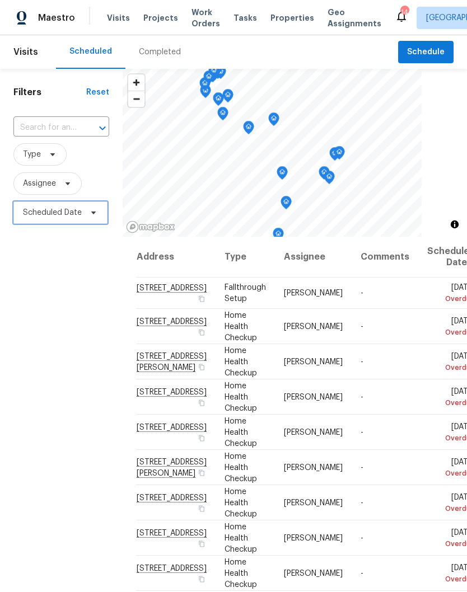
click at [81, 214] on span "Scheduled Date" at bounding box center [52, 212] width 59 height 11
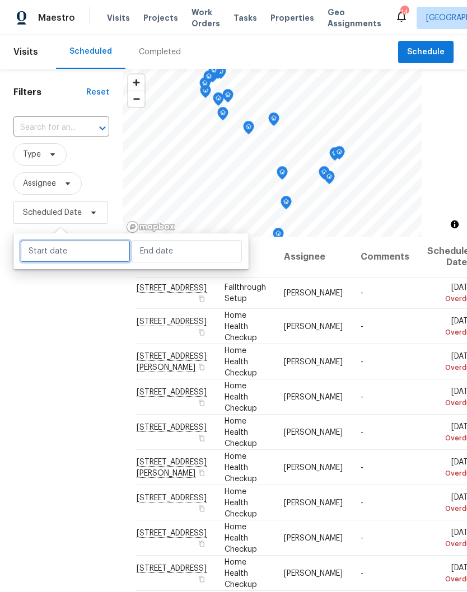
click at [89, 251] on input "text" at bounding box center [75, 251] width 110 height 22
select select "8"
select select "2025"
select select "9"
select select "2025"
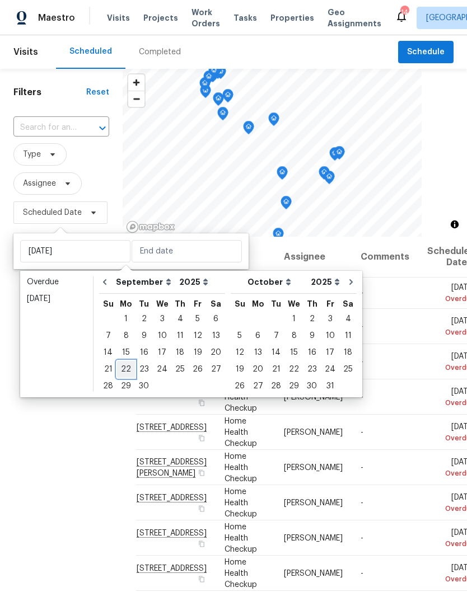
click at [130, 369] on div "22" at bounding box center [126, 370] width 18 height 16
type input "Mon, Sep 22"
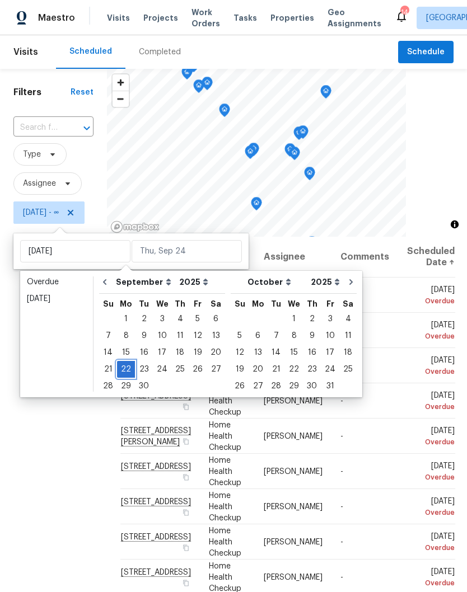
click at [127, 373] on div "22" at bounding box center [126, 370] width 18 height 16
type input "Mon, Sep 22"
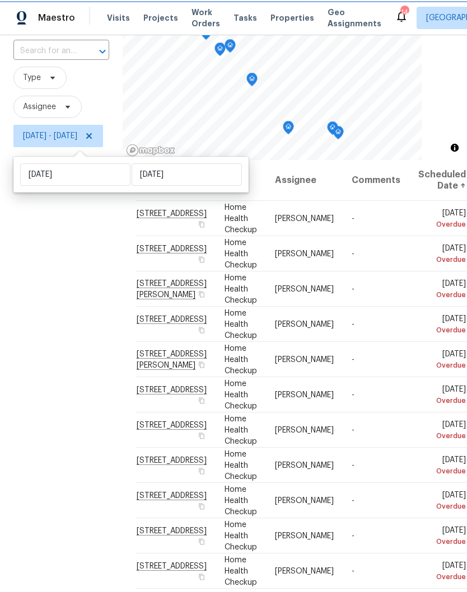
scroll to position [0, 4]
click at [0, 0] on icon at bounding box center [0, 0] width 0 height 0
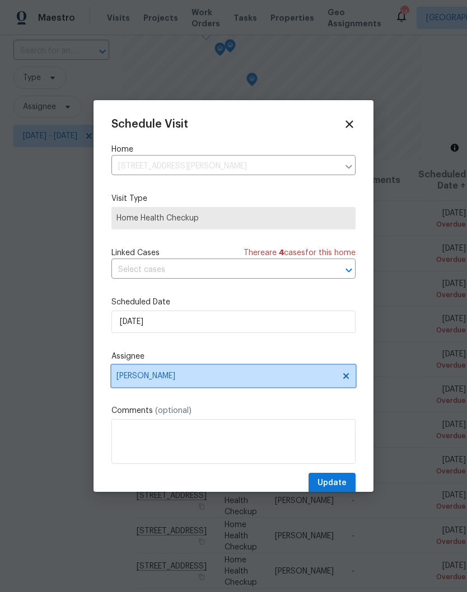
click at [349, 380] on icon at bounding box center [345, 376] width 9 height 9
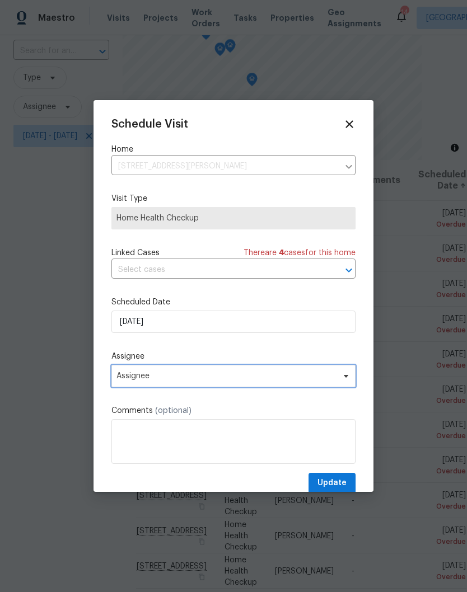
click at [345, 380] on icon at bounding box center [345, 376] width 9 height 9
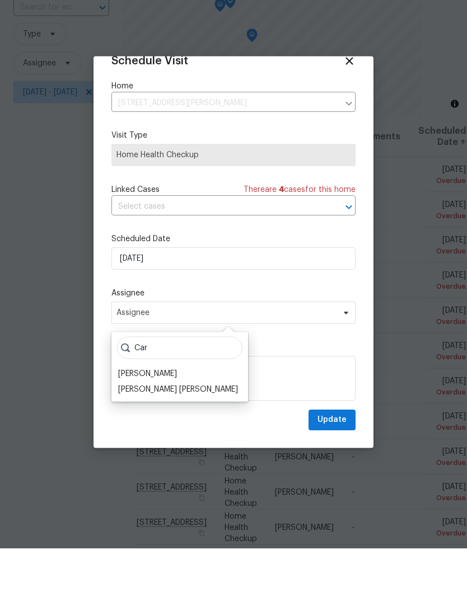
scroll to position [22, 0]
type input "Car"
click at [179, 410] on div "Carmen Childs" at bounding box center [180, 418] width 130 height 16
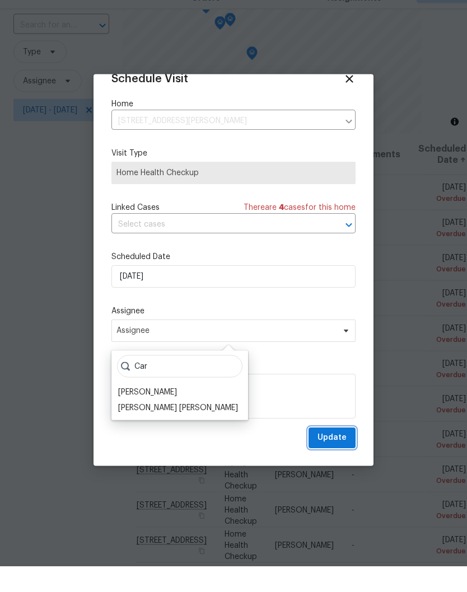
click at [340, 457] on span "Update" at bounding box center [331, 464] width 29 height 14
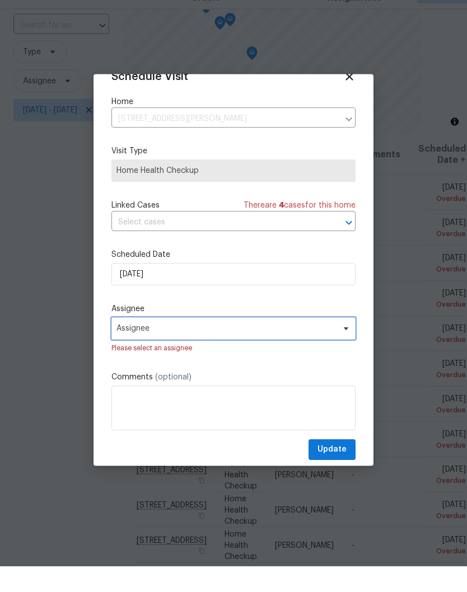
click at [345, 350] on icon at bounding box center [345, 354] width 9 height 9
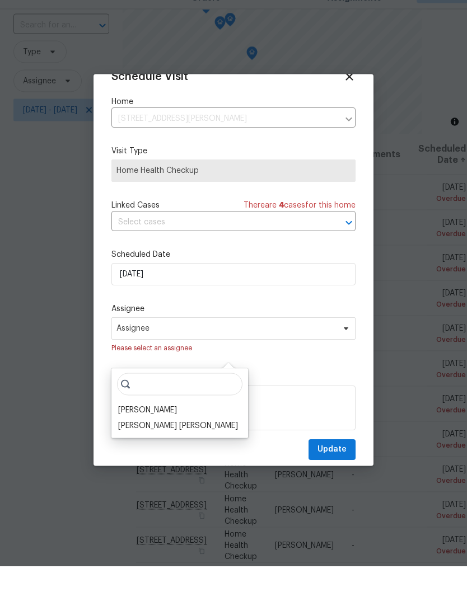
scroll to position [0, 0]
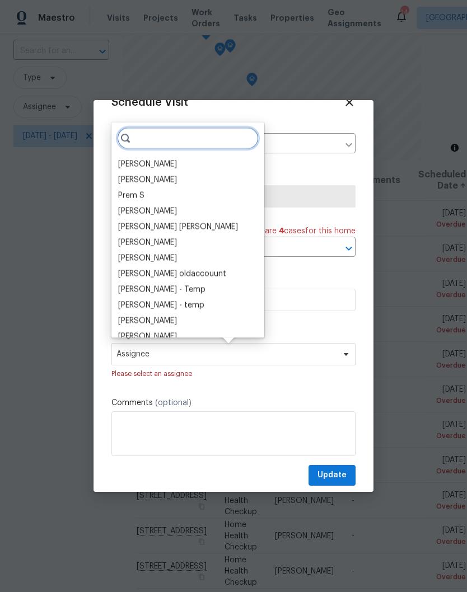
click at [186, 142] on input "search" at bounding box center [188, 138] width 142 height 22
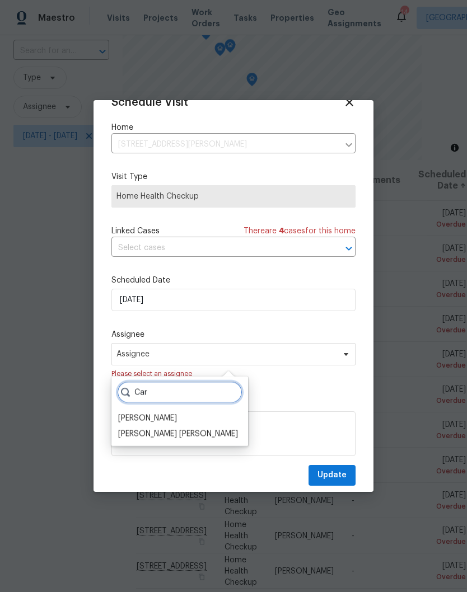
type input "Car"
click at [167, 417] on div "Carmen Childs" at bounding box center [147, 418] width 59 height 11
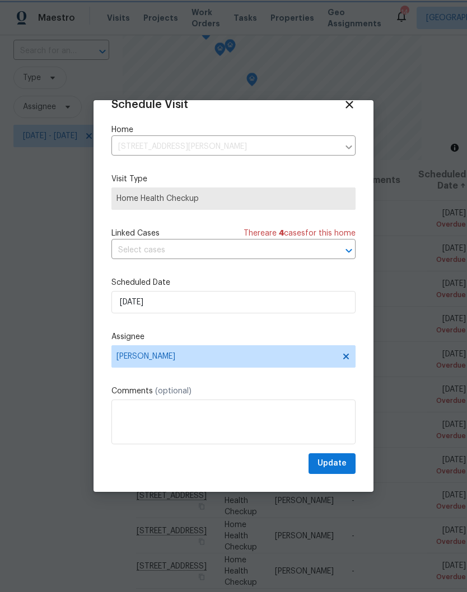
click at [336, 462] on span "Update" at bounding box center [331, 464] width 29 height 14
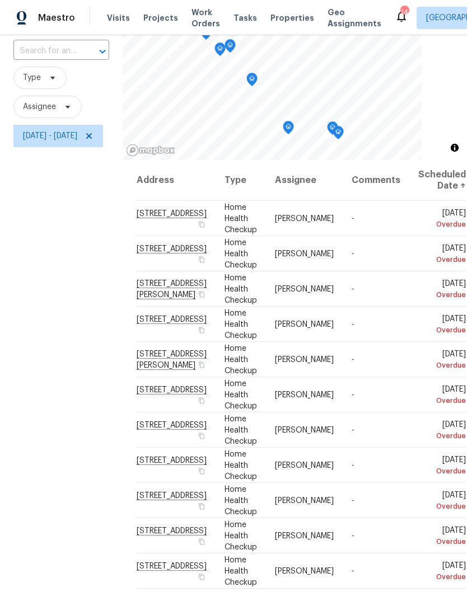
scroll to position [0, 4]
click at [0, 0] on icon at bounding box center [0, 0] width 0 height 0
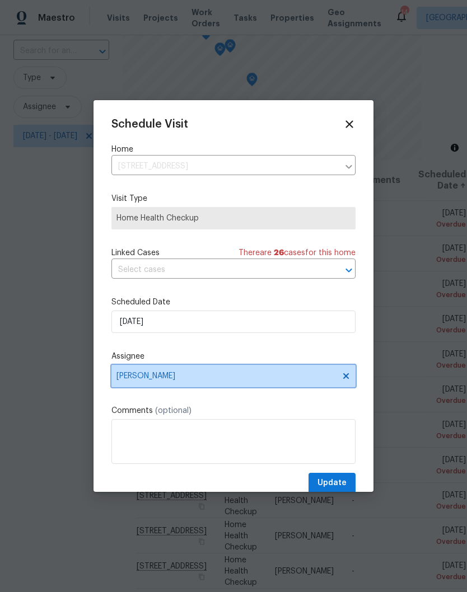
click at [347, 379] on icon at bounding box center [346, 376] width 6 height 6
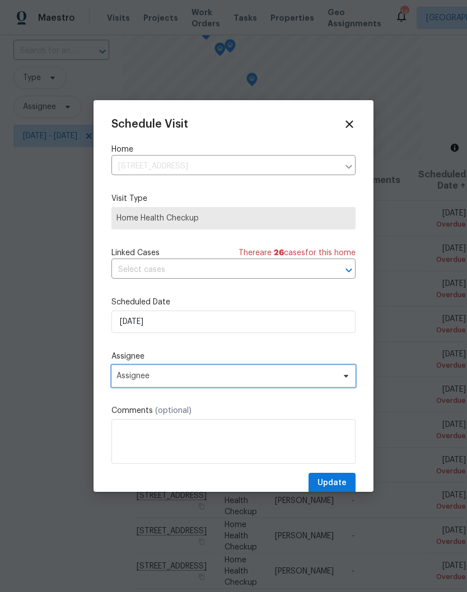
click at [349, 377] on icon at bounding box center [345, 376] width 9 height 9
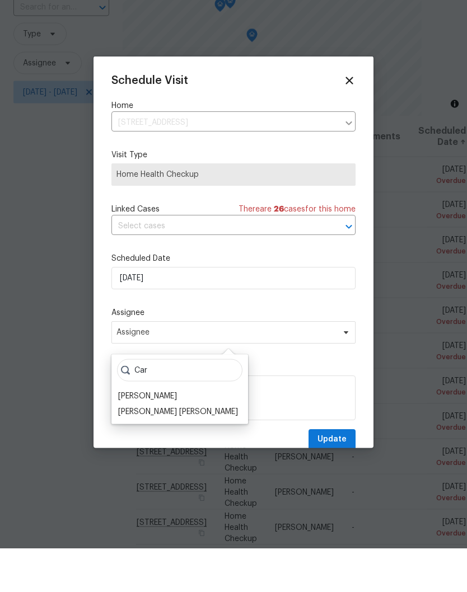
scroll to position [18, 0]
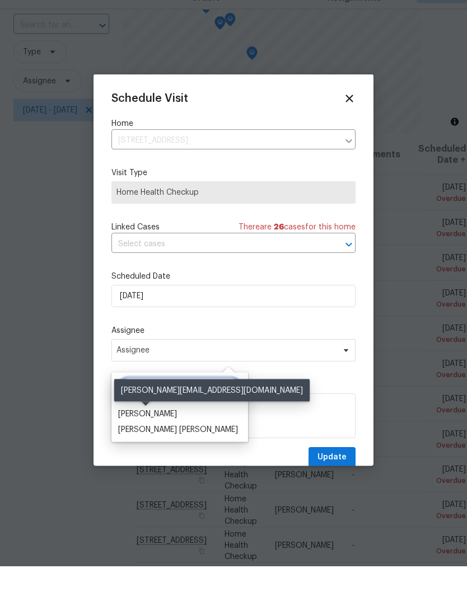
type input "Car"
click at [163, 434] on div "Carmen Childs" at bounding box center [147, 439] width 59 height 11
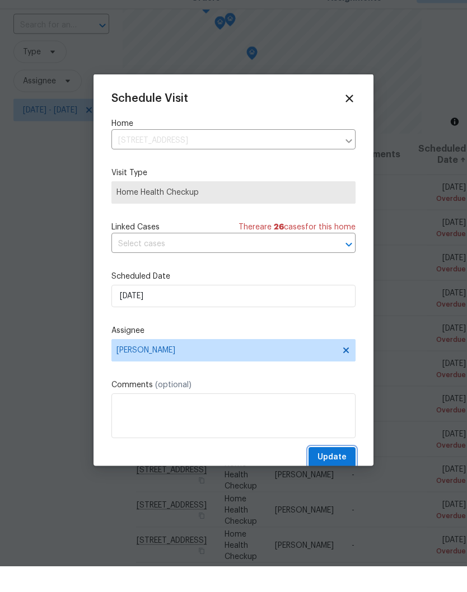
click at [340, 476] on span "Update" at bounding box center [331, 483] width 29 height 14
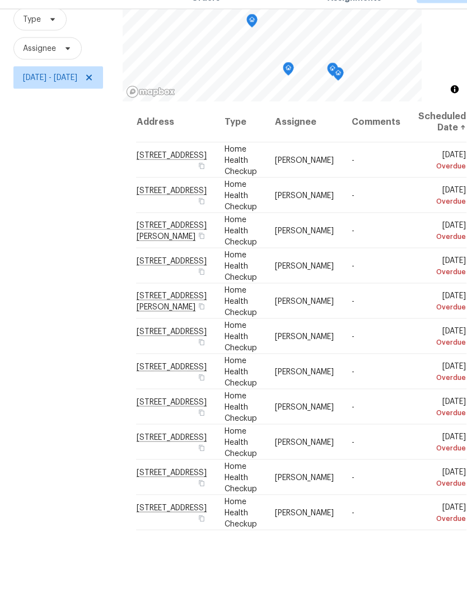
scroll to position [0, 4]
click at [0, 0] on icon at bounding box center [0, 0] width 0 height 0
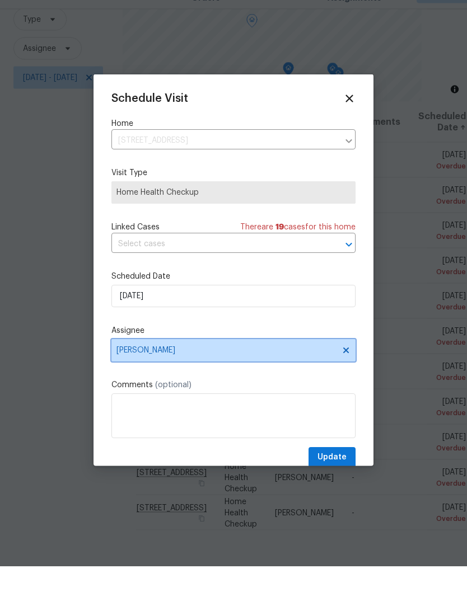
click at [349, 372] on icon at bounding box center [345, 376] width 9 height 9
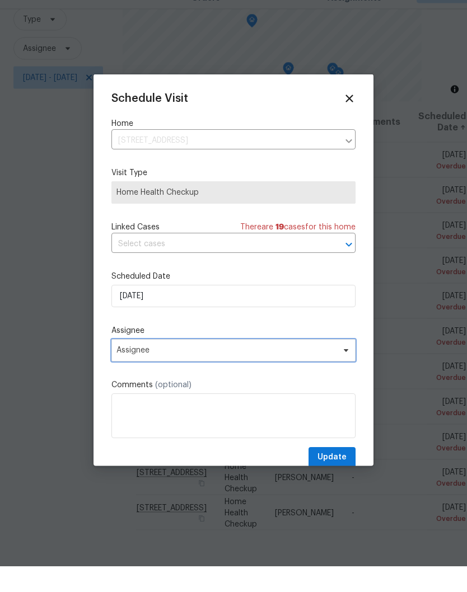
click at [347, 375] on icon at bounding box center [346, 376] width 4 height 3
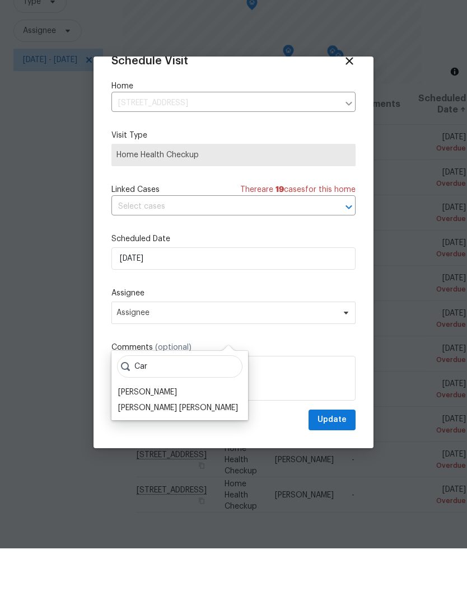
scroll to position [35, 0]
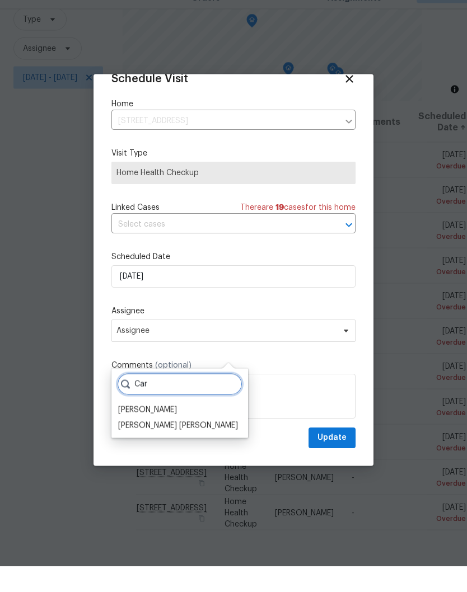
type input "Car"
click at [167, 431] on div "Carmen Childs" at bounding box center [147, 436] width 59 height 11
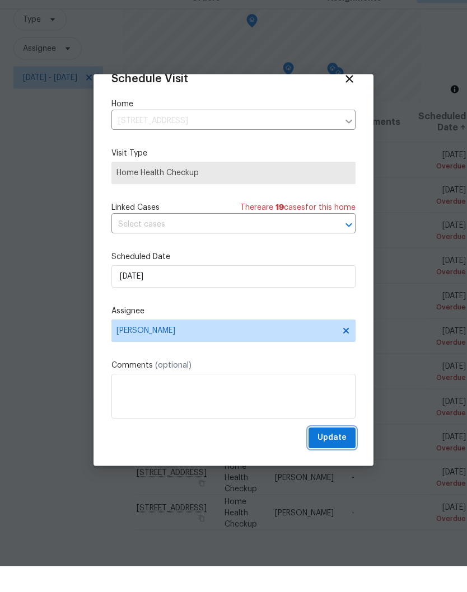
click at [342, 457] on span "Update" at bounding box center [331, 464] width 29 height 14
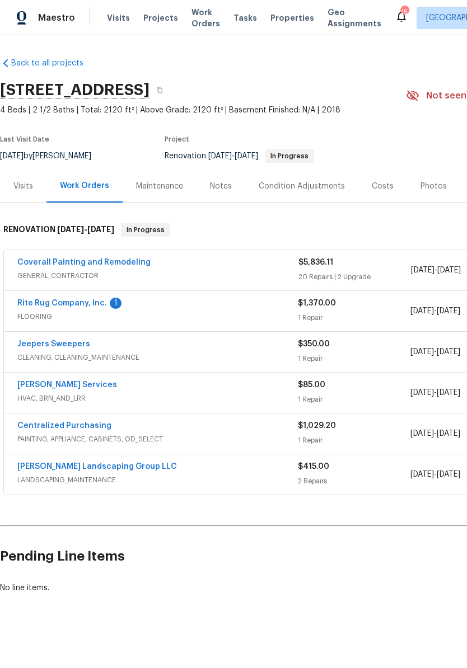
click at [28, 265] on link "Coverall Painting and Remodeling" at bounding box center [83, 263] width 133 height 8
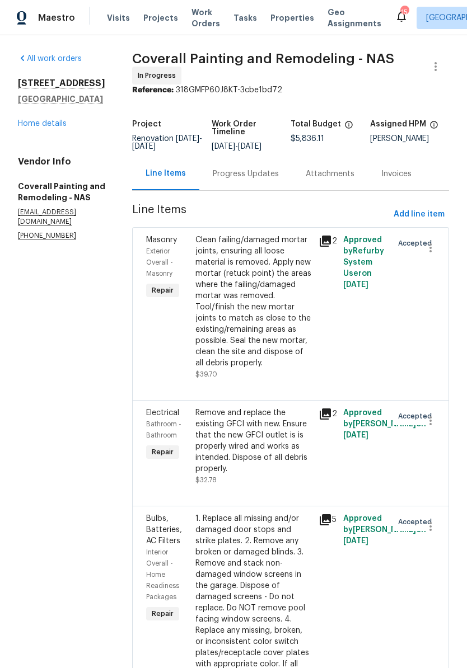
click at [276, 180] on div "Progress Updates" at bounding box center [246, 174] width 66 height 11
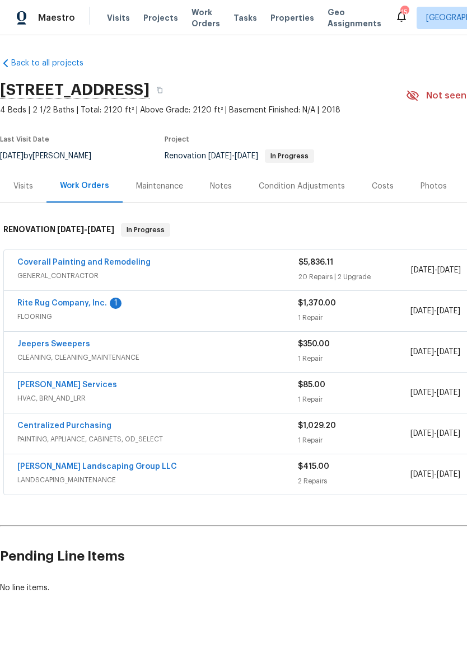
click at [88, 302] on link "Rite Rug Company, Inc." at bounding box center [62, 304] width 90 height 8
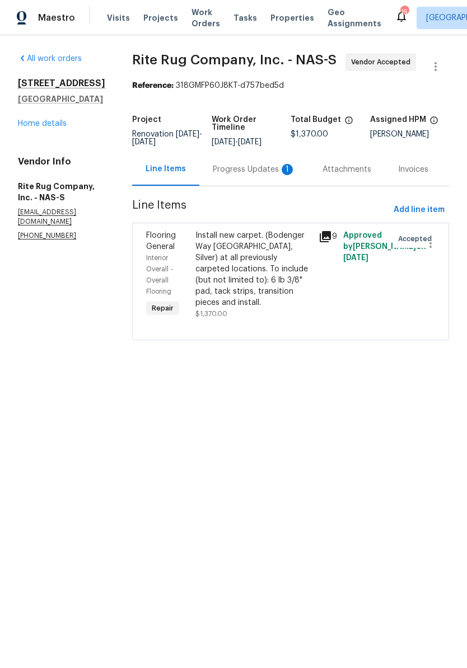
click at [249, 175] on div "Progress Updates 1" at bounding box center [254, 169] width 83 height 11
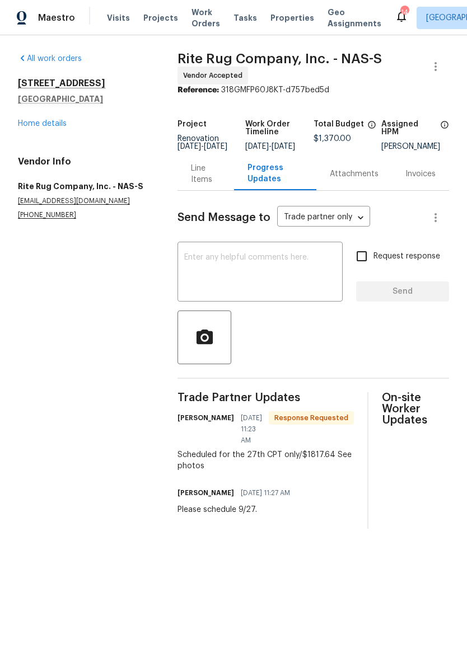
click at [199, 185] on div "Line Items" at bounding box center [206, 174] width 30 height 22
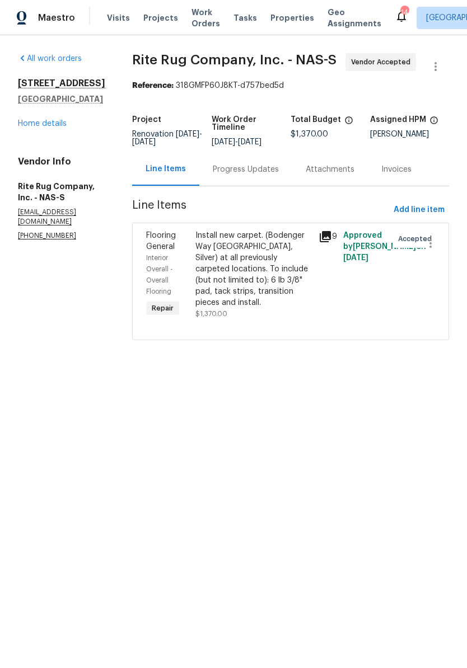
click at [253, 251] on div "Install new carpet. (Bodenger Way [GEOGRAPHIC_DATA], Silver) at all previously …" at bounding box center [253, 269] width 116 height 78
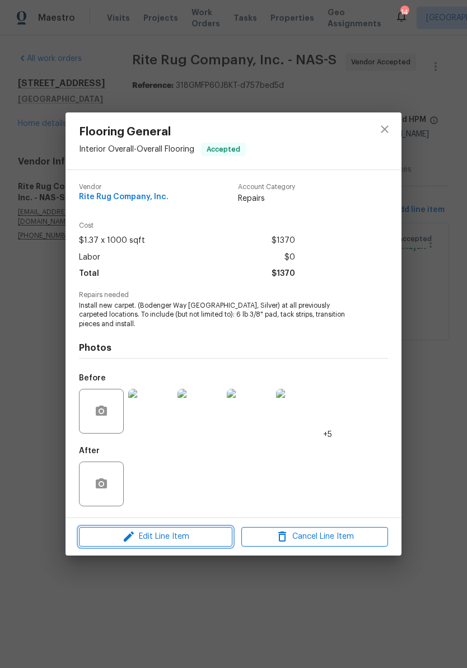
click at [202, 538] on span "Edit Line Item" at bounding box center [155, 537] width 147 height 14
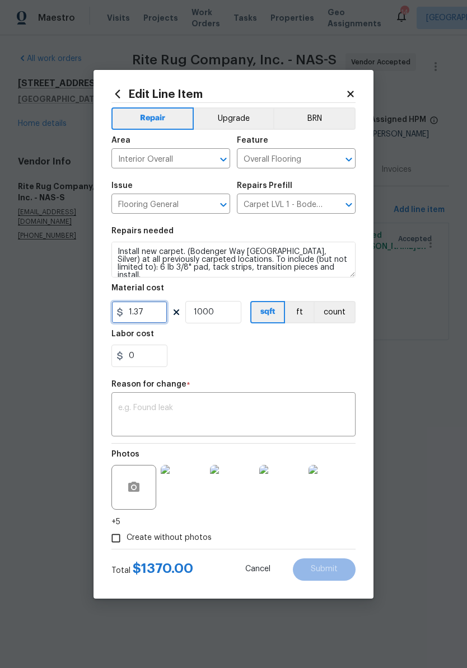
click at [157, 311] on input "1.37" at bounding box center [139, 312] width 56 height 22
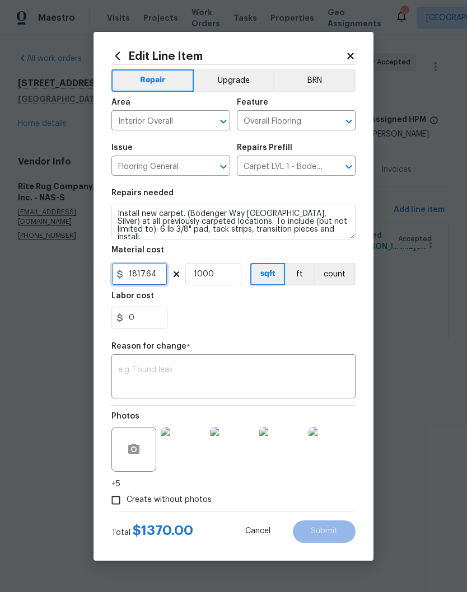
type input "1817.64"
click at [230, 274] on input "1000" at bounding box center [213, 274] width 56 height 22
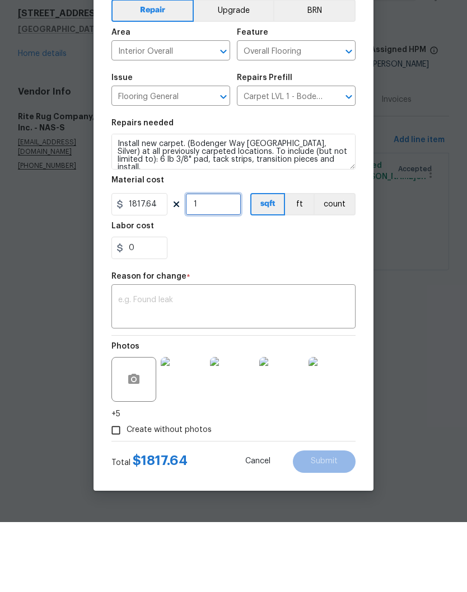
type input "1"
click at [241, 366] on textarea at bounding box center [233, 378] width 231 height 24
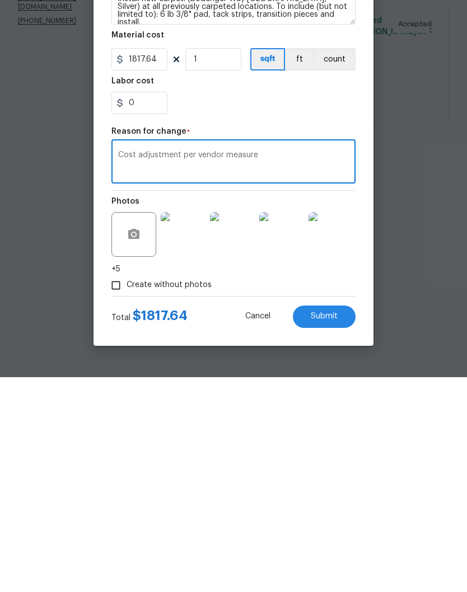
type textarea "Cost adjustment per vendor measure"
click at [330, 527] on span "Submit" at bounding box center [324, 531] width 27 height 8
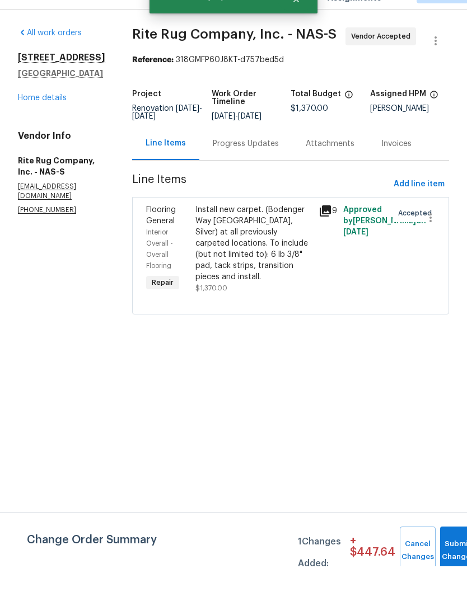
click at [279, 164] on div "Progress Updates" at bounding box center [246, 169] width 66 height 11
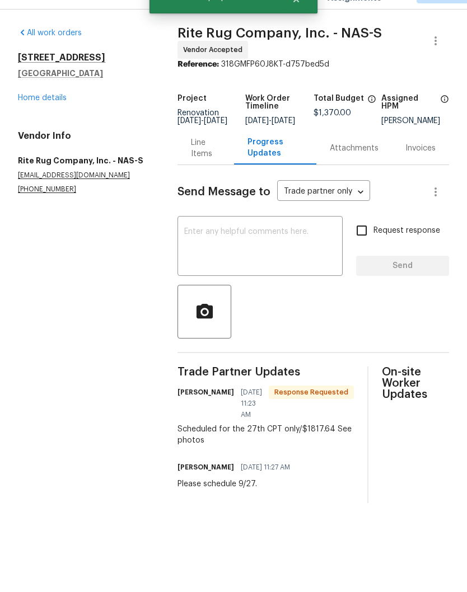
click at [204, 163] on div "Line Items" at bounding box center [206, 174] width 30 height 22
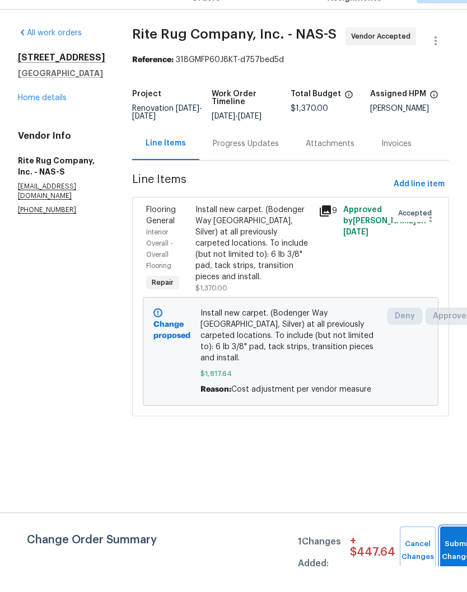
click at [454, 553] on button "Submit Changes" at bounding box center [458, 577] width 36 height 48
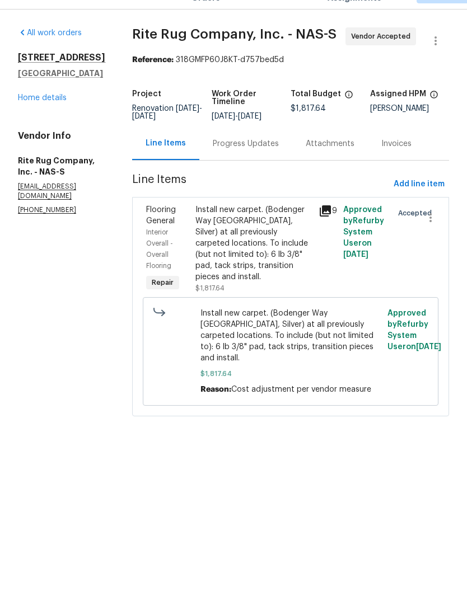
click at [57, 120] on link "Home details" at bounding box center [42, 124] width 49 height 8
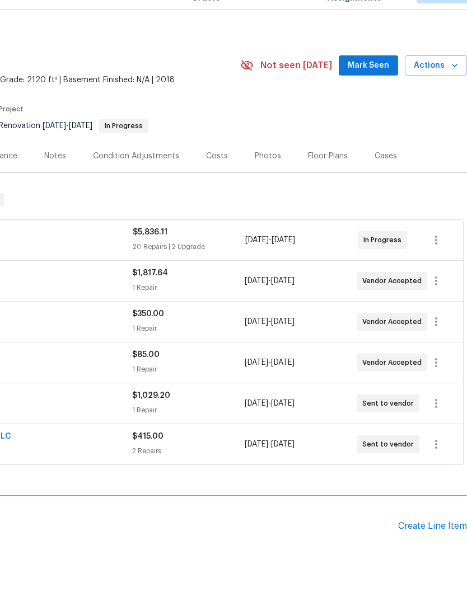
scroll to position [4, 166]
click at [374, 85] on span "Mark Seen" at bounding box center [368, 92] width 41 height 14
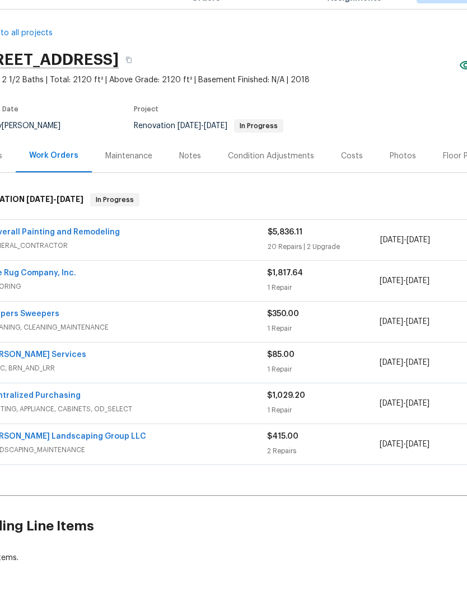
scroll to position [3, 16]
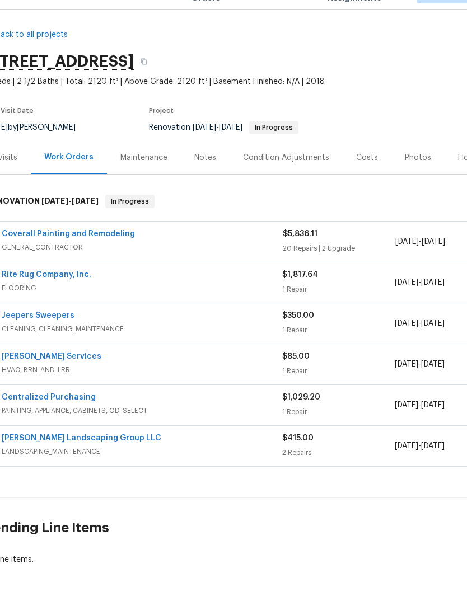
click at [204, 178] on div "Notes" at bounding box center [205, 183] width 22 height 11
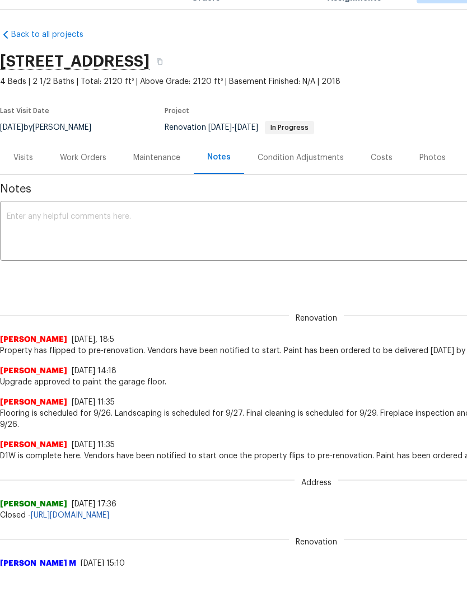
scroll to position [3, 0]
click at [249, 238] on textarea at bounding box center [316, 257] width 619 height 39
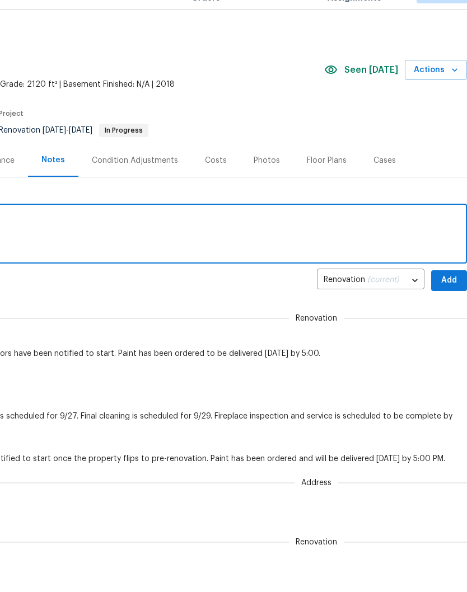
scroll to position [0, 166]
type textarea "Renovation is in progress and on schedule"
click at [449, 300] on span "Add" at bounding box center [449, 307] width 18 height 14
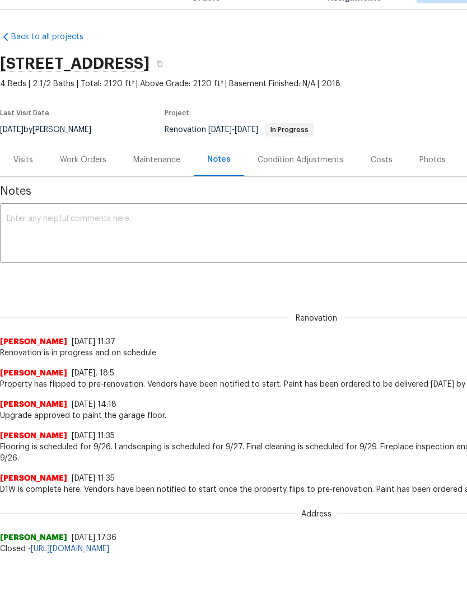
scroll to position [1, 0]
click at [96, 180] on div "Work Orders" at bounding box center [83, 185] width 46 height 11
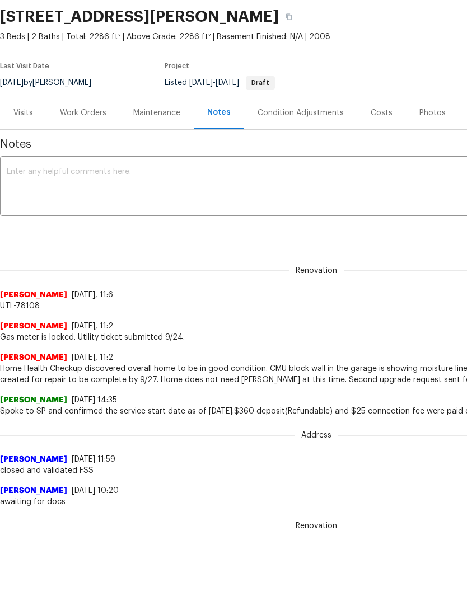
click at [93, 121] on div "Work Orders" at bounding box center [82, 112] width 73 height 33
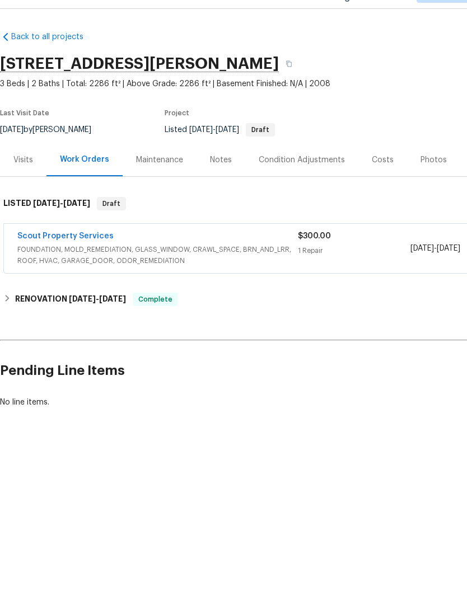
click at [101, 259] on link "Scout Property Services" at bounding box center [65, 263] width 96 height 8
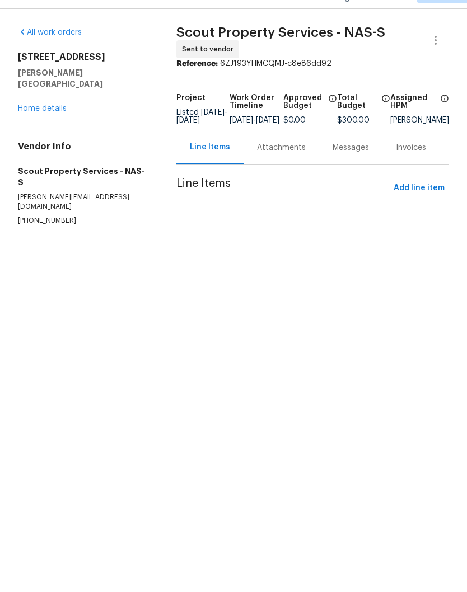
scroll to position [1, 0]
